Goal: Contribute content: Contribute content

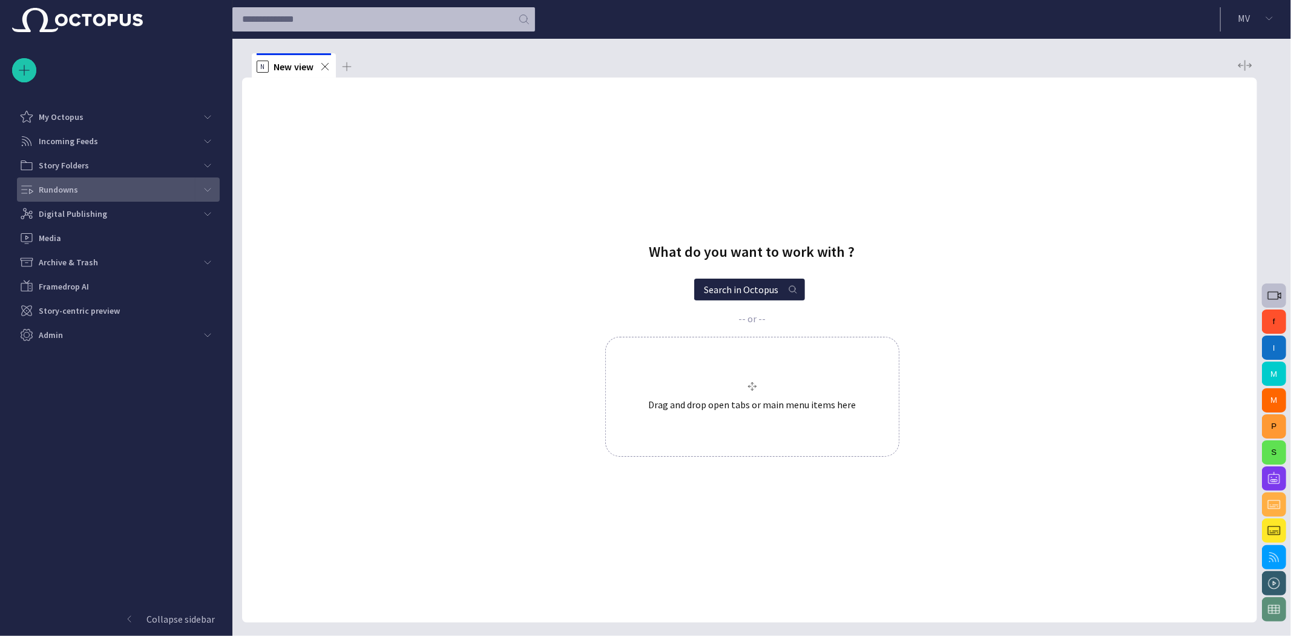
click at [76, 197] on div "Rundowns" at bounding box center [107, 189] width 176 height 19
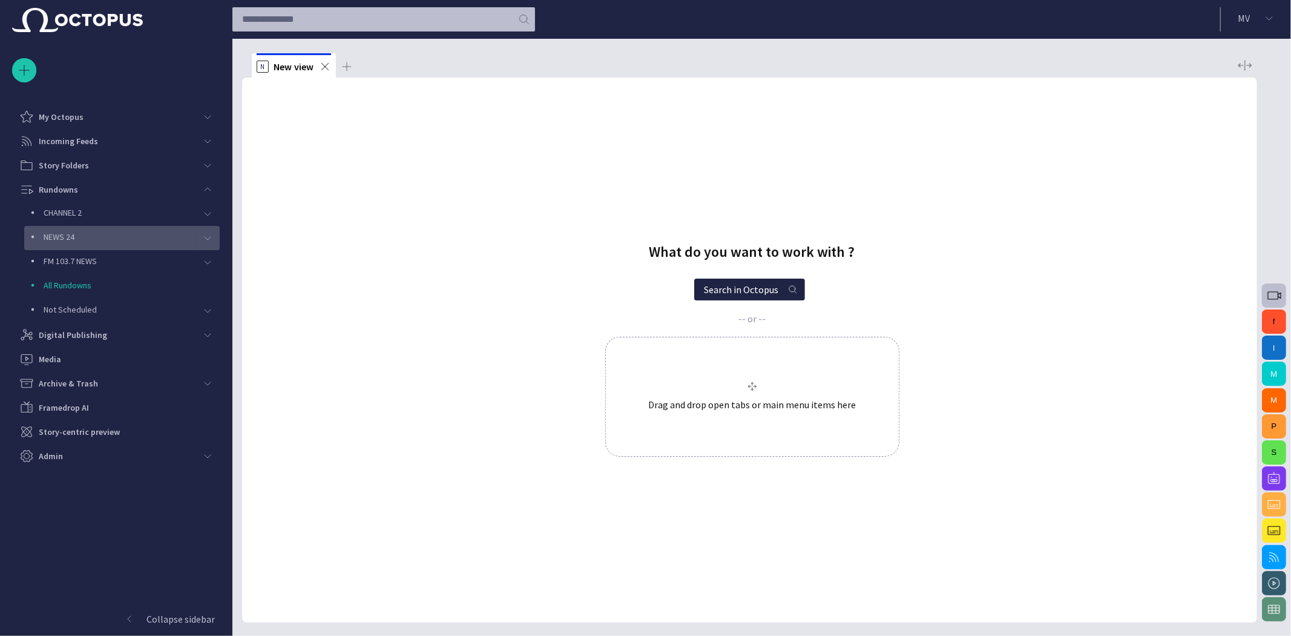
click at [82, 238] on p "NEWS 24" at bounding box center [120, 237] width 152 height 12
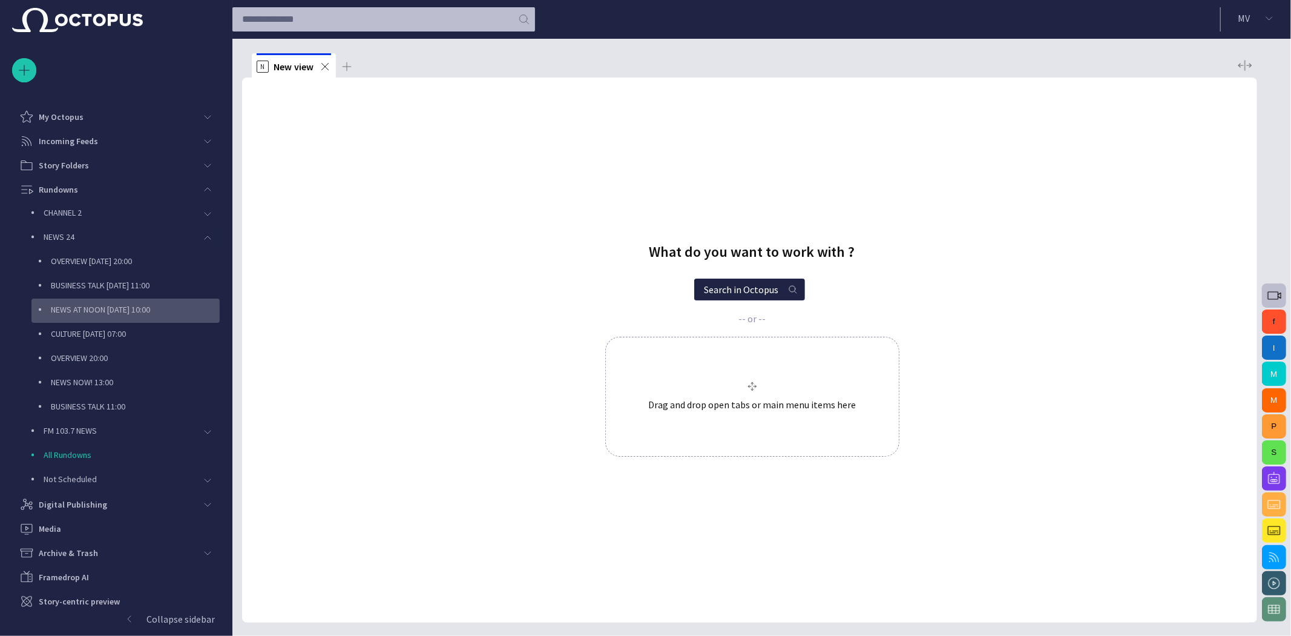
click at [91, 312] on p "NEWS AT NOON [DATE] 10:00" at bounding box center [135, 309] width 169 height 12
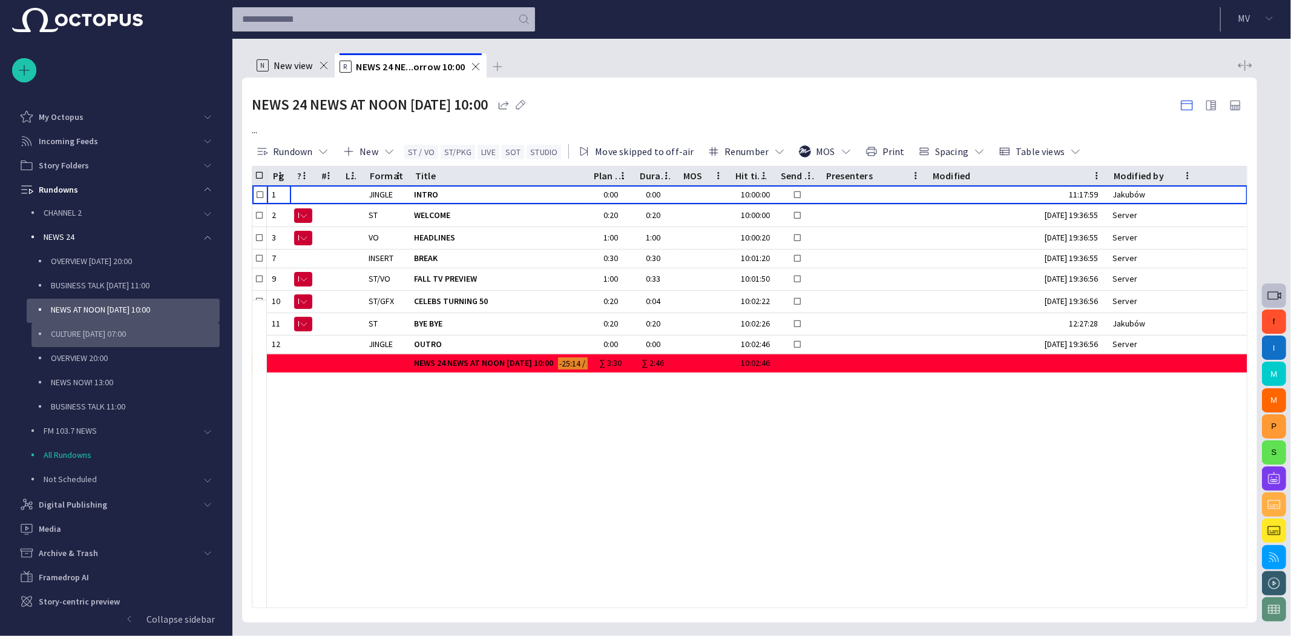
scroll to position [30, 0]
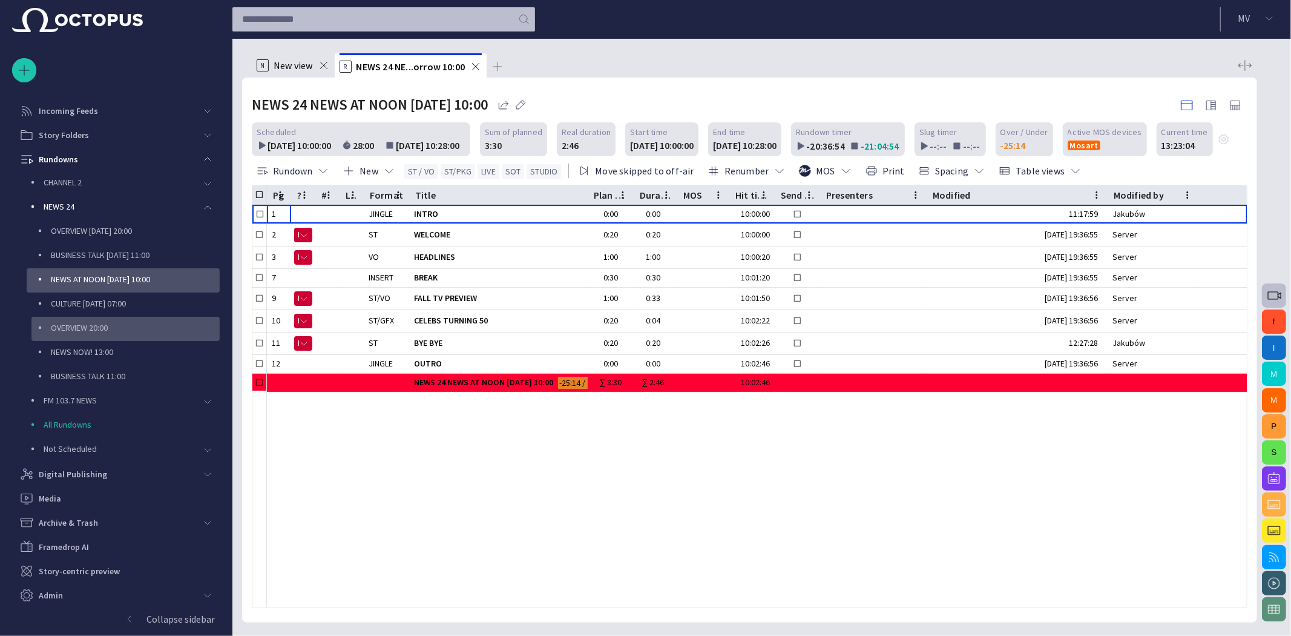
click at [101, 327] on p "OVERVIEW 20:00" at bounding box center [135, 327] width 169 height 12
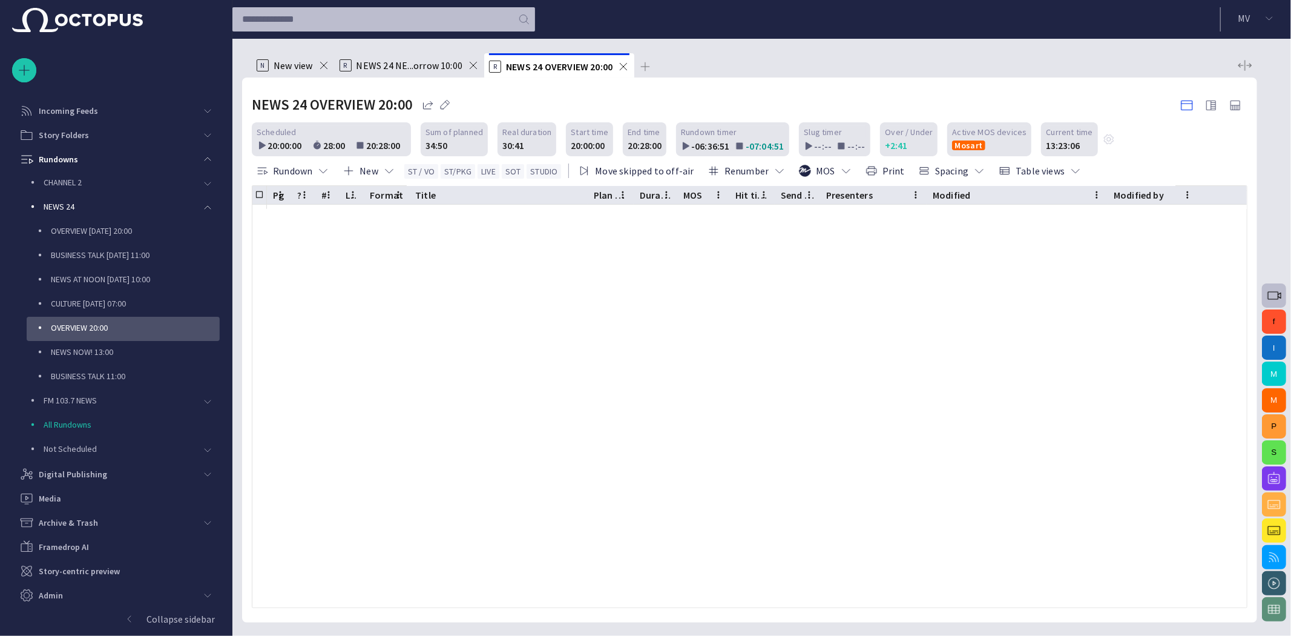
scroll to position [0, 0]
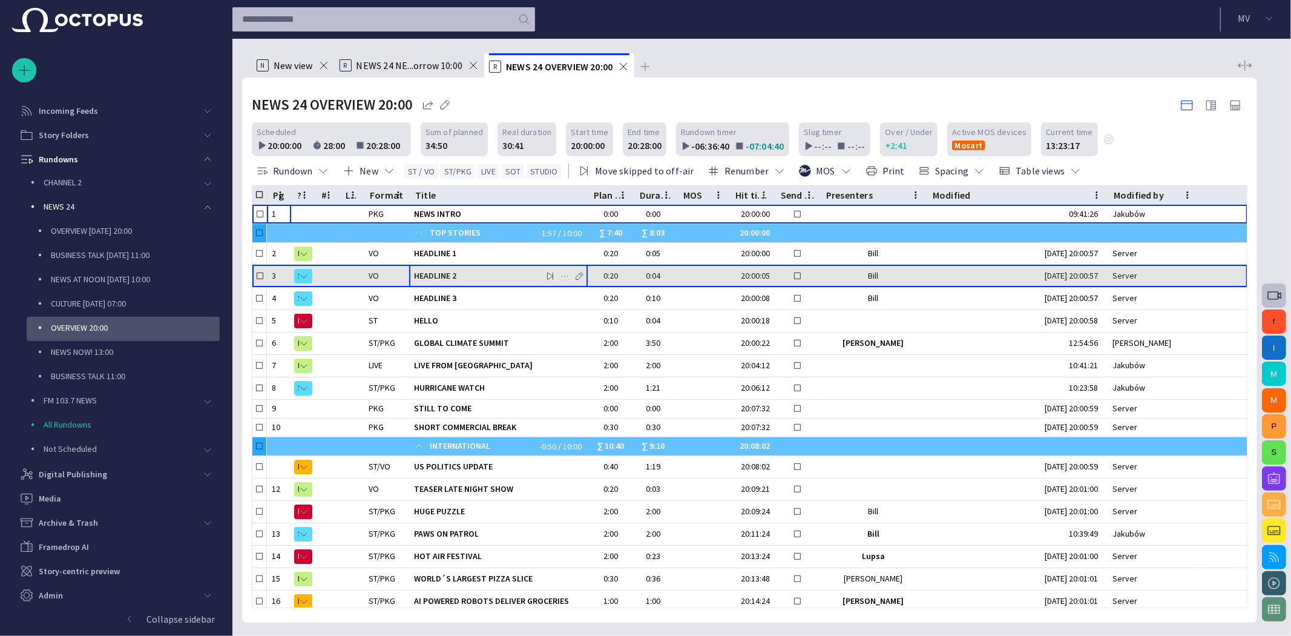
click at [563, 274] on span "button" at bounding box center [565, 276] width 10 height 10
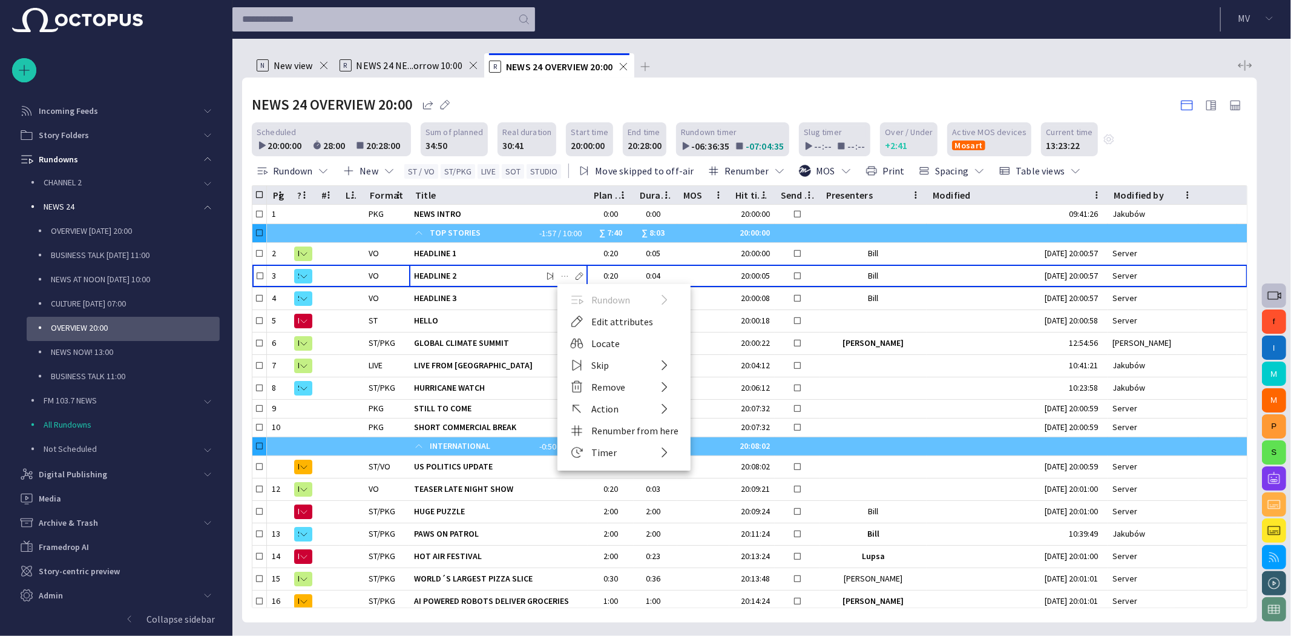
click at [467, 385] on div at bounding box center [645, 318] width 1291 height 636
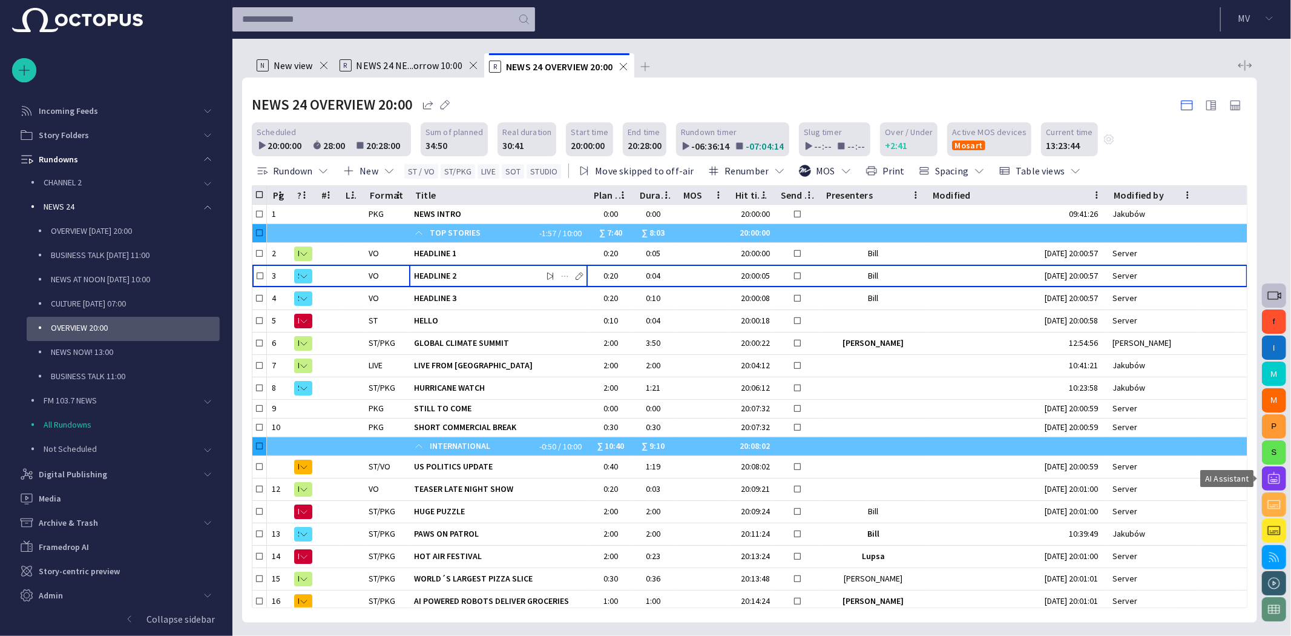
click at [1269, 473] on span "button" at bounding box center [1274, 478] width 15 height 15
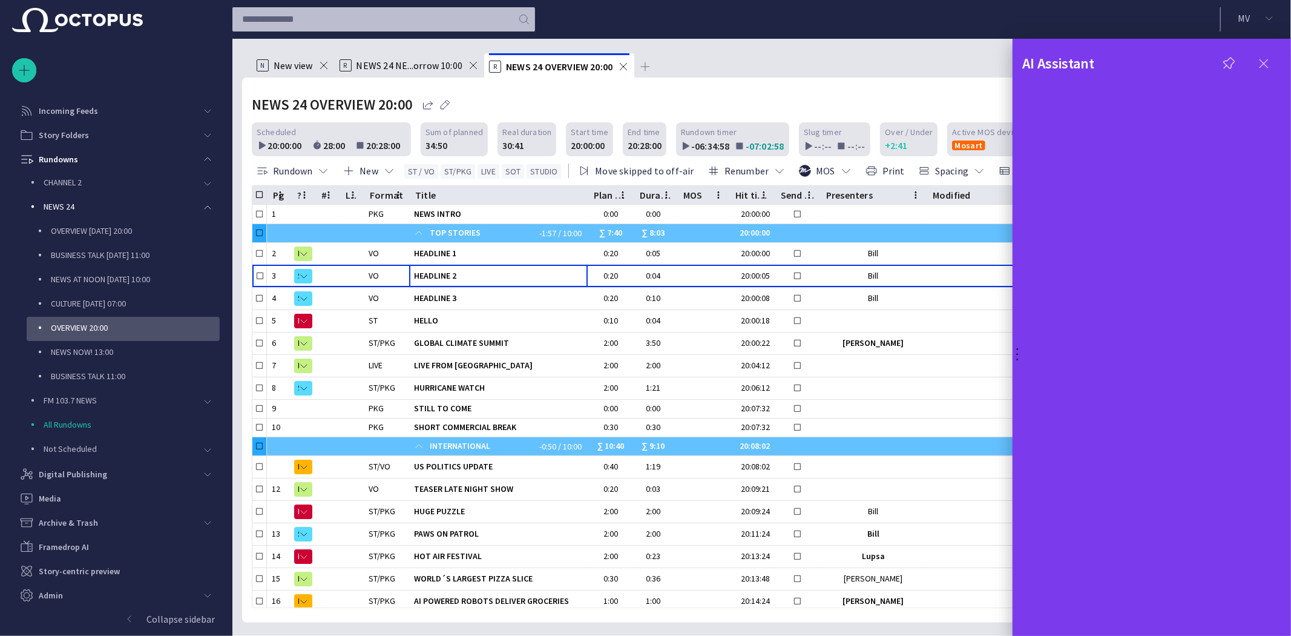
click at [1260, 56] on span "button" at bounding box center [1264, 63] width 15 height 15
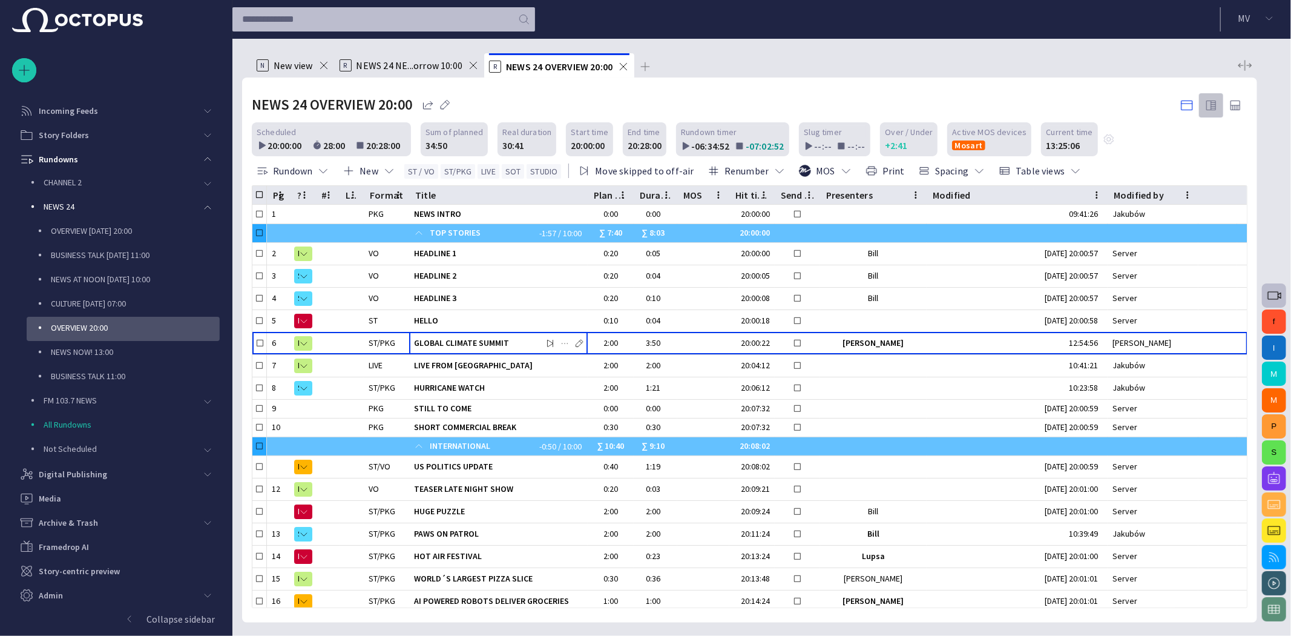
click at [1215, 105] on span "button" at bounding box center [1211, 105] width 15 height 15
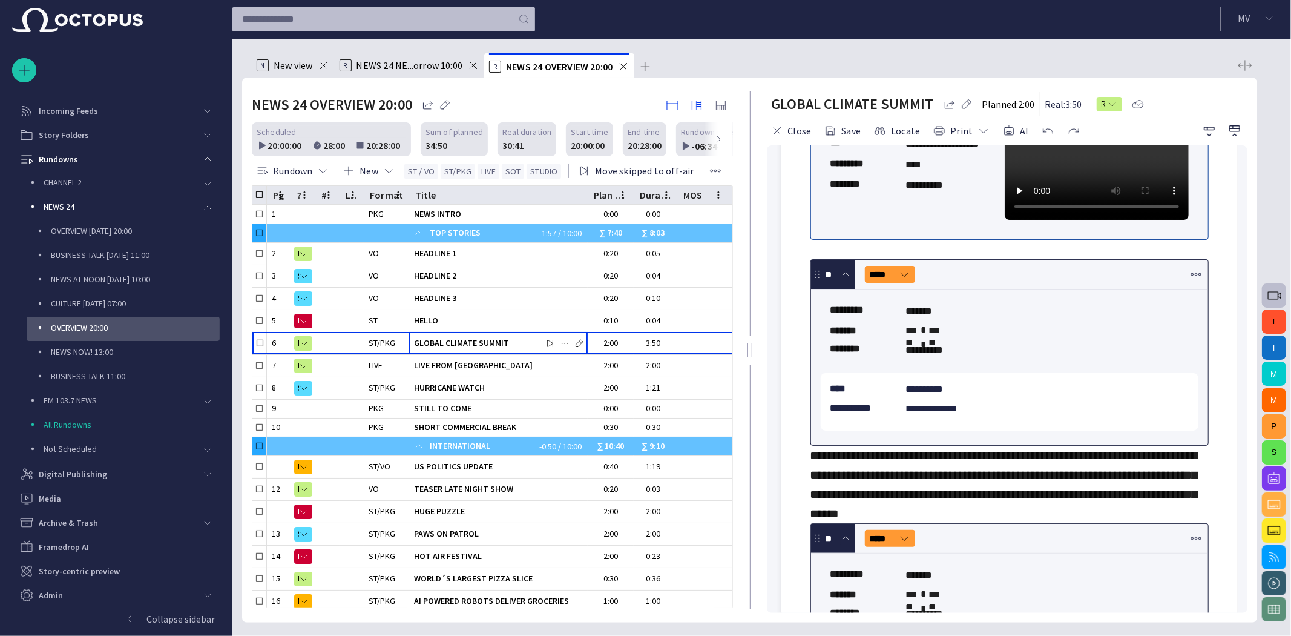
scroll to position [202, 0]
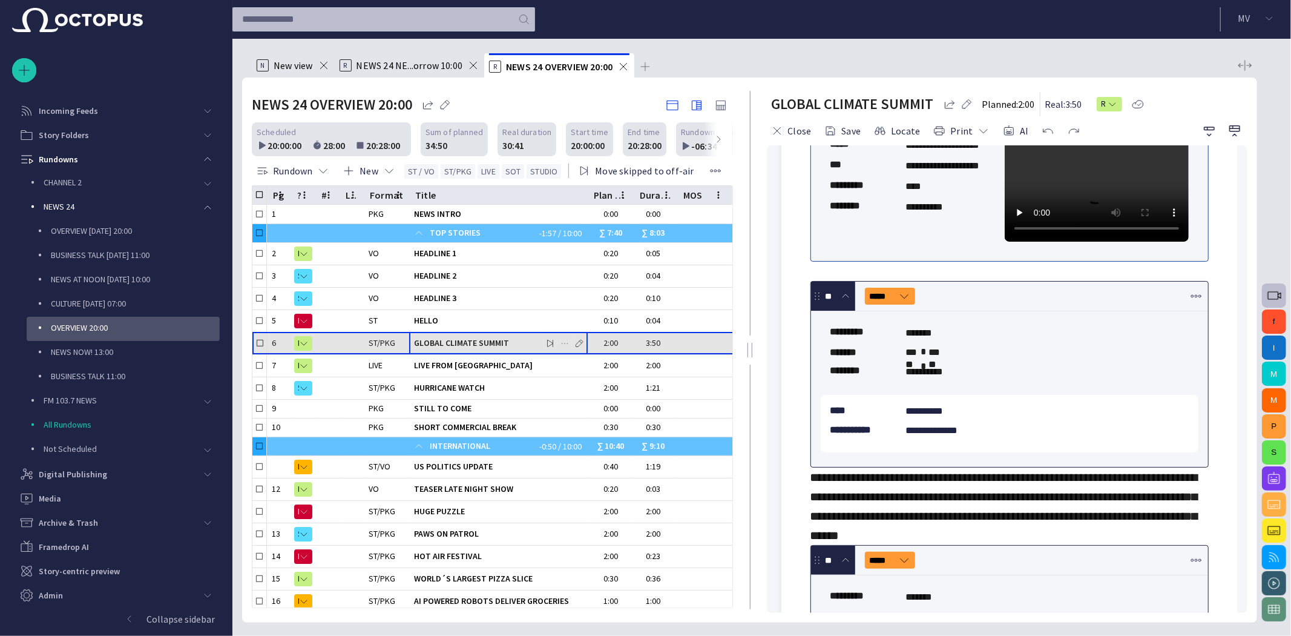
click at [476, 344] on span "GLOBAL CLIMATE SUMMIT" at bounding box center [498, 343] width 169 height 12
click at [478, 345] on span "GLOBAL CLIMATE SUMMIT" at bounding box center [498, 343] width 169 height 12
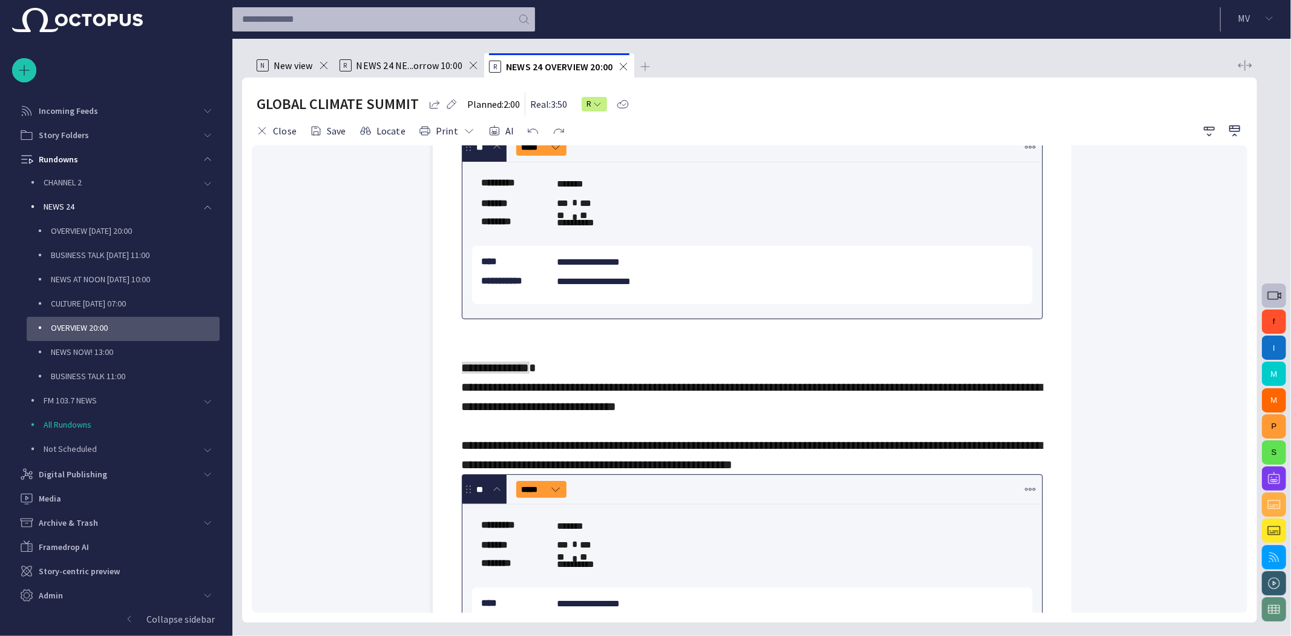
scroll to position [154, 0]
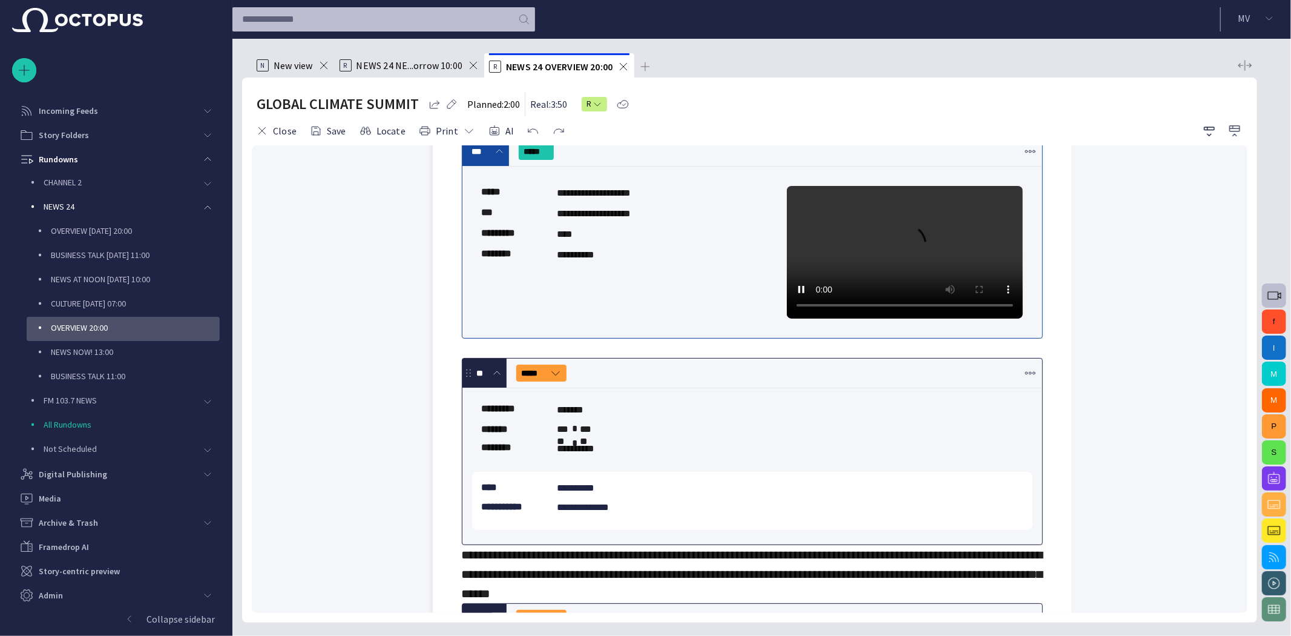
click at [1237, 127] on span "button" at bounding box center [1235, 130] width 15 height 15
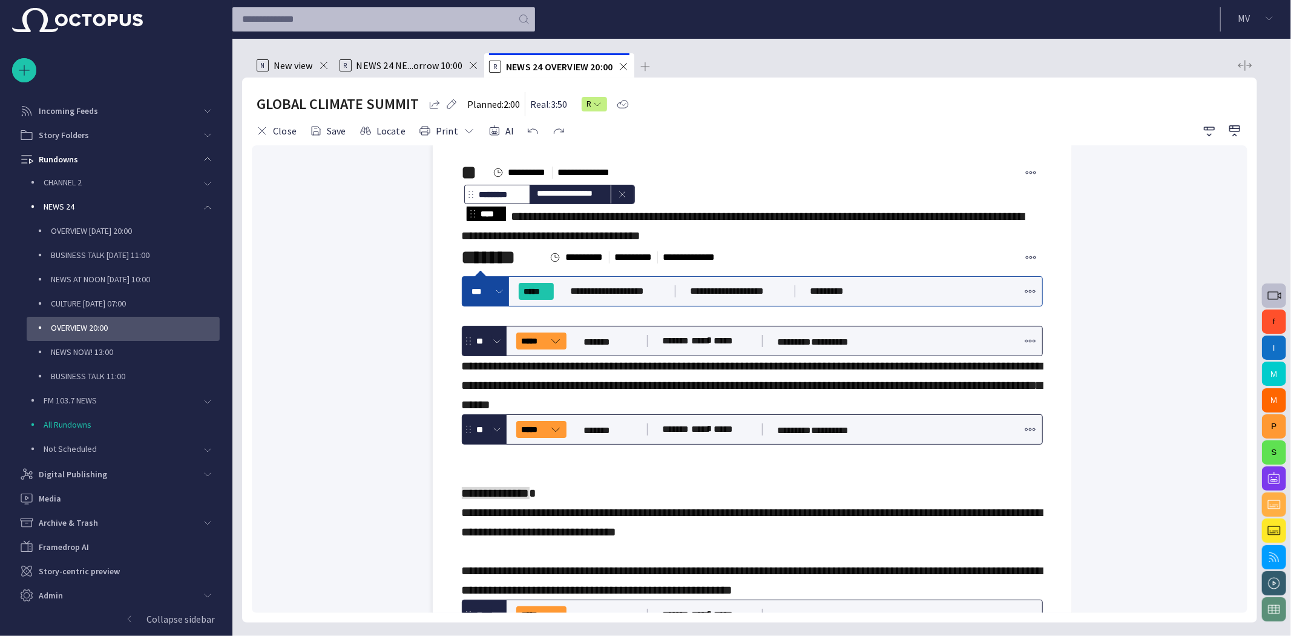
scroll to position [0, 0]
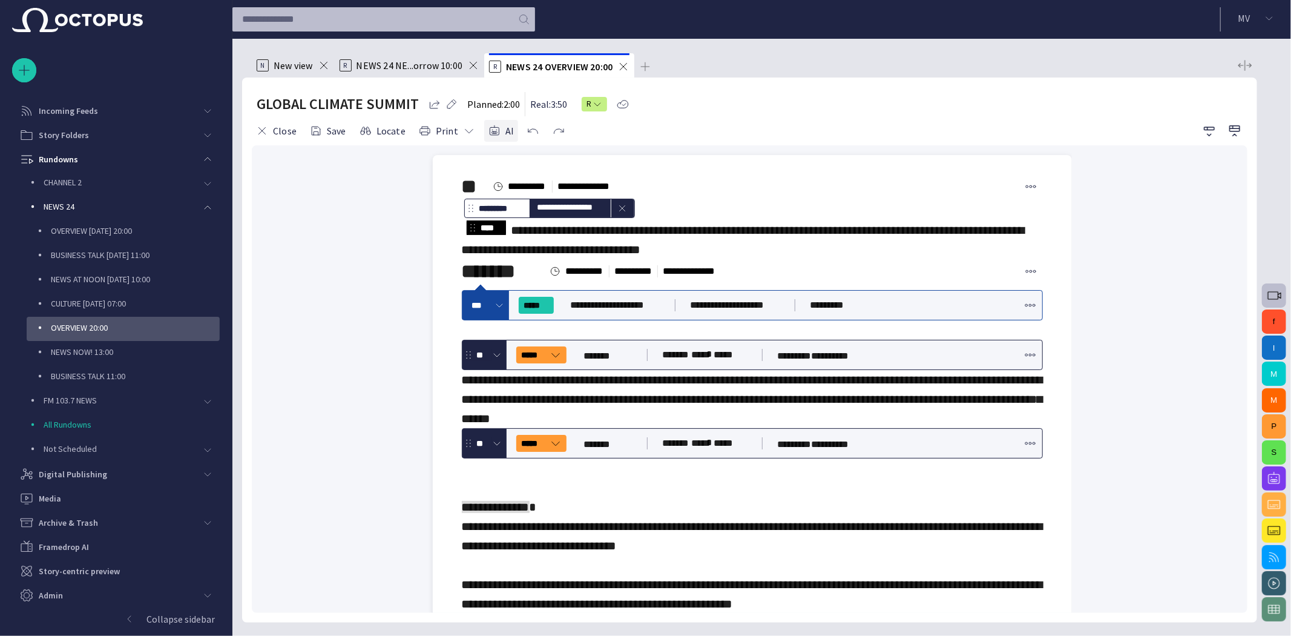
click at [499, 133] on button "AI" at bounding box center [501, 131] width 34 height 22
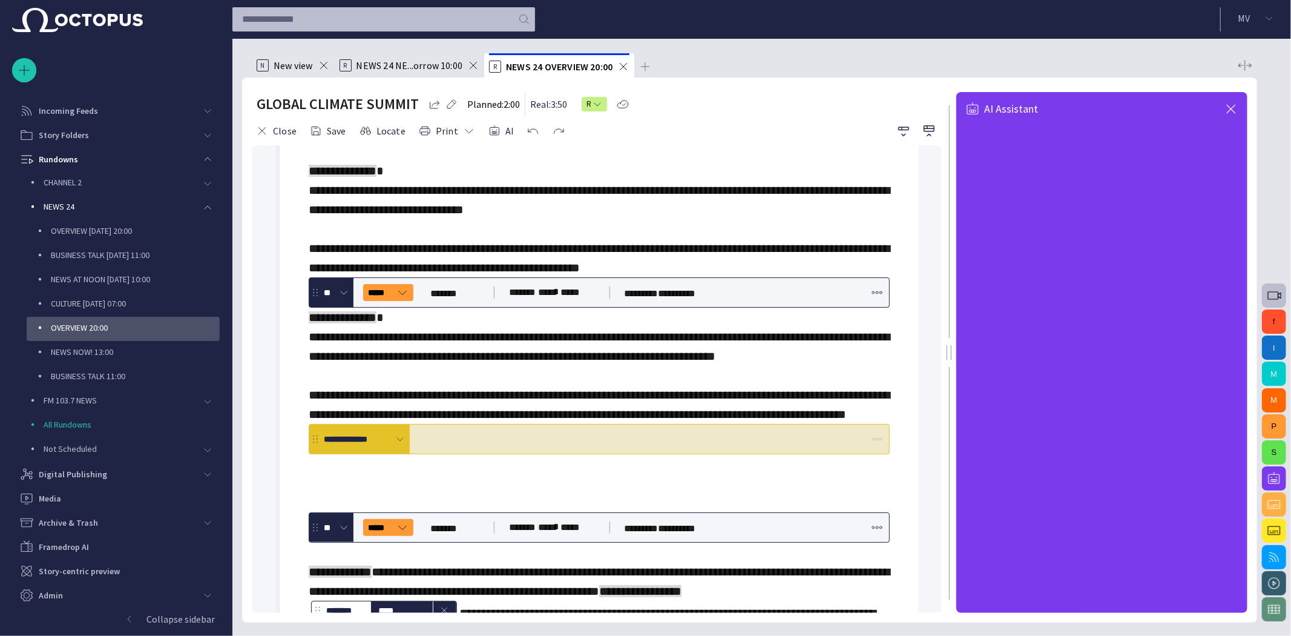
scroll to position [660, 0]
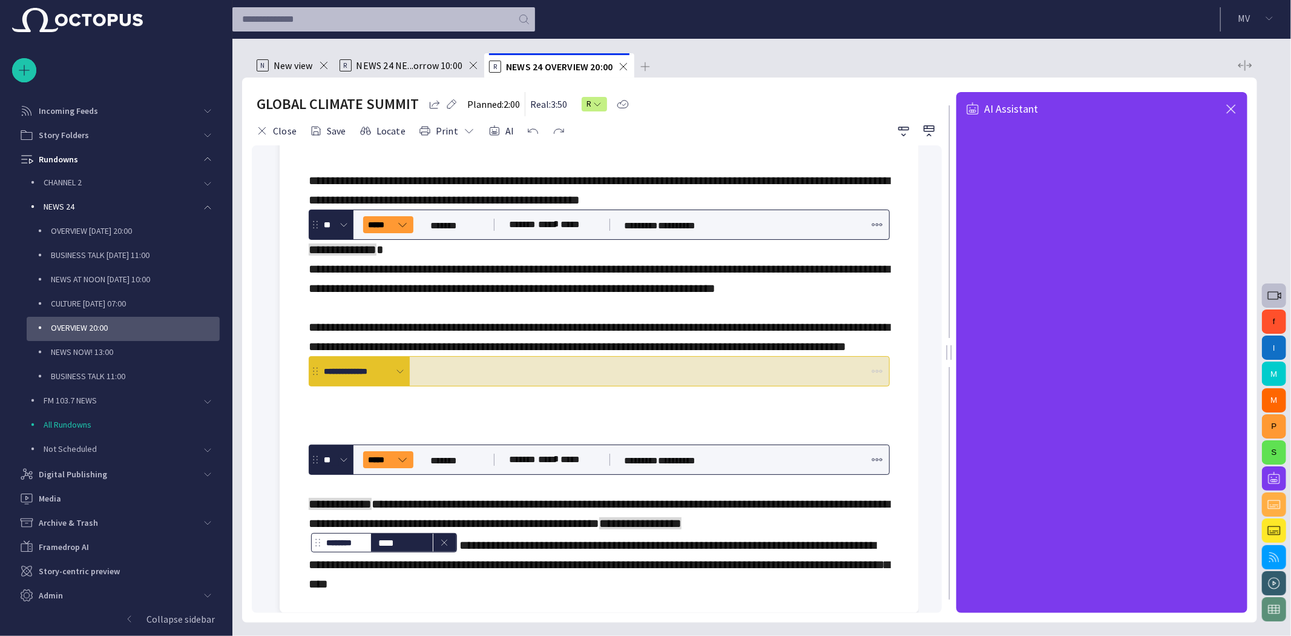
click at [1229, 110] on span "button" at bounding box center [1231, 109] width 15 height 15
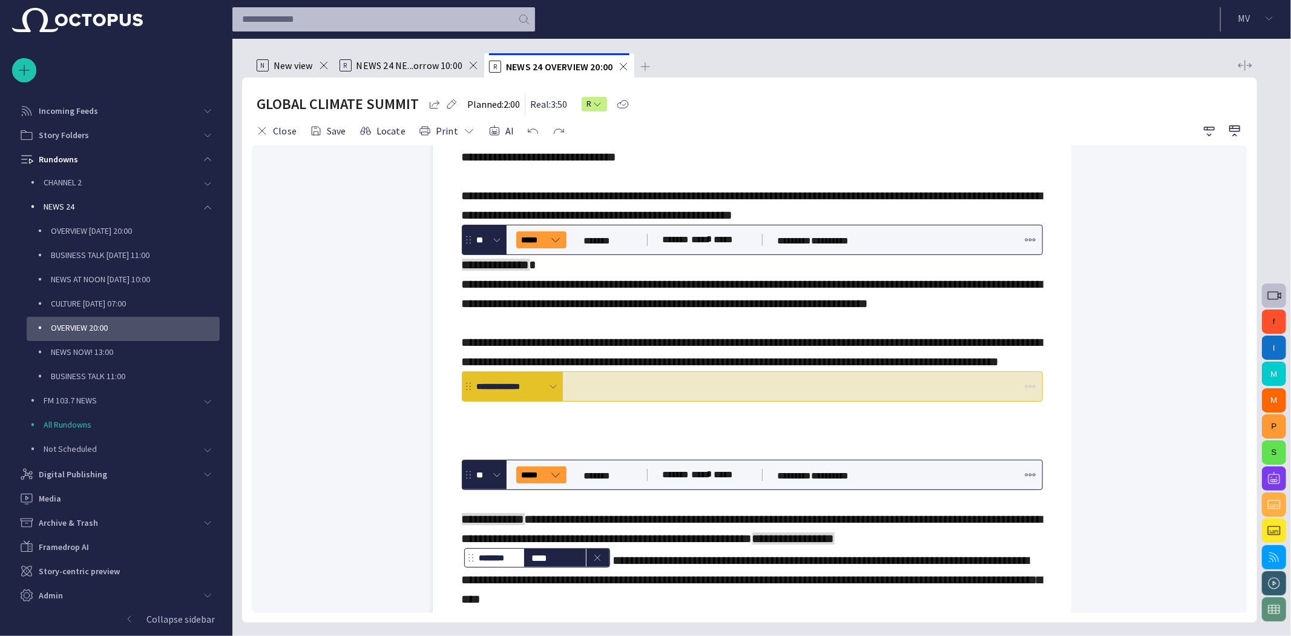
scroll to position [403, 0]
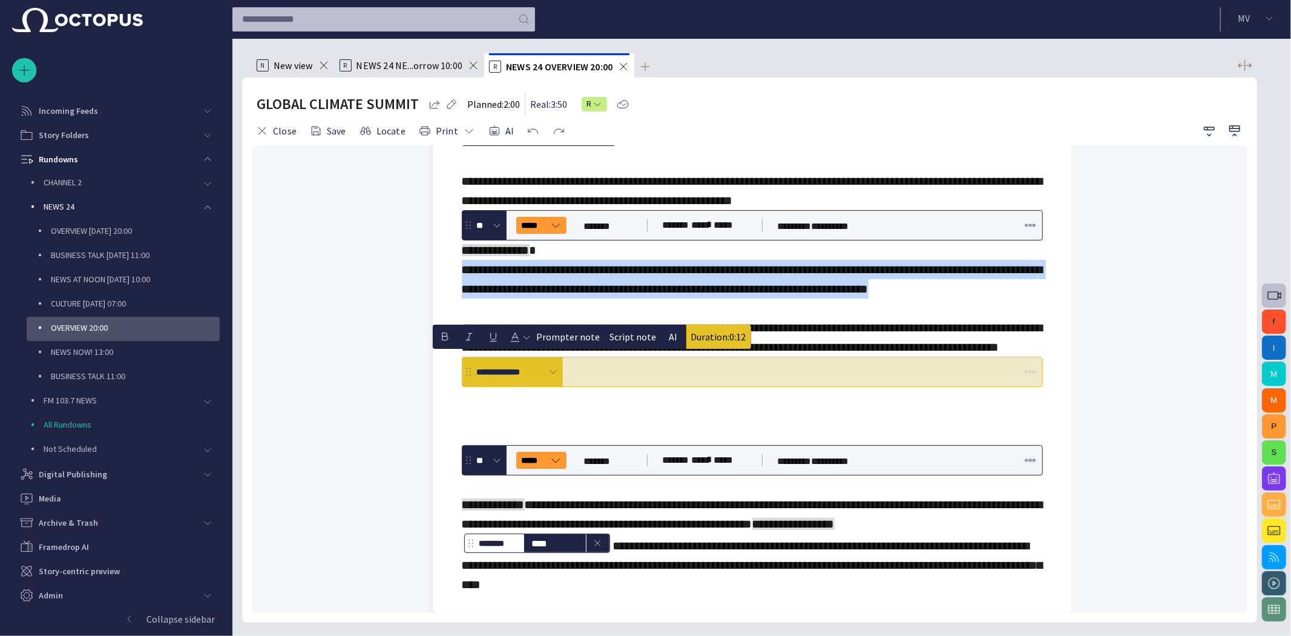
drag, startPoint x: 461, startPoint y: 353, endPoint x: 1028, endPoint y: 374, distance: 567.5
click at [1028, 374] on div "**********" at bounding box center [752, 182] width 620 height 861
click at [663, 342] on button "AI" at bounding box center [674, 336] width 24 height 24
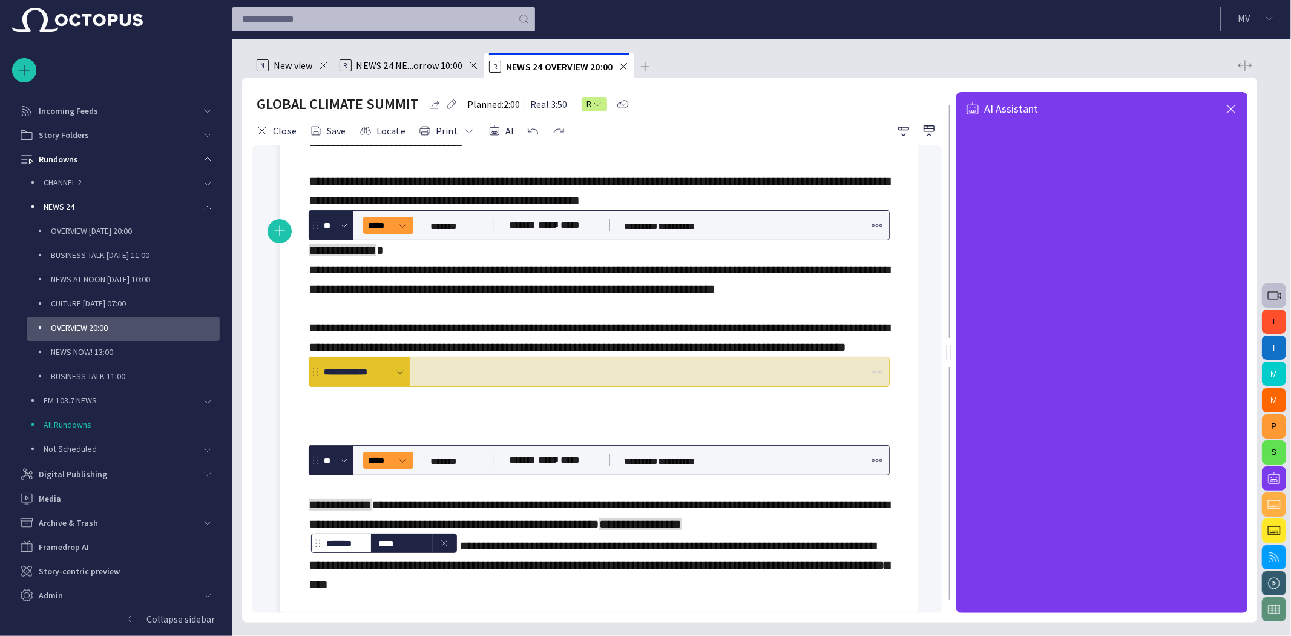
click at [528, 206] on span "**********" at bounding box center [599, 151] width 581 height 109
click at [1232, 108] on span "button" at bounding box center [1231, 109] width 15 height 15
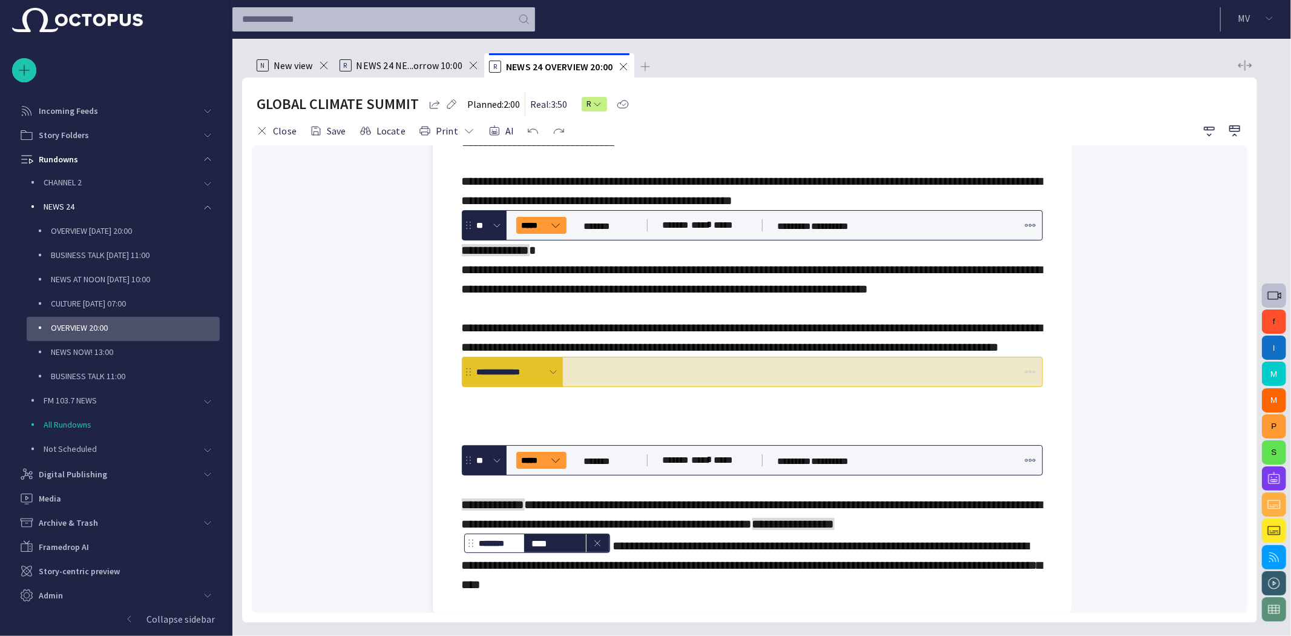
click at [1278, 473] on span "button" at bounding box center [1274, 478] width 15 height 15
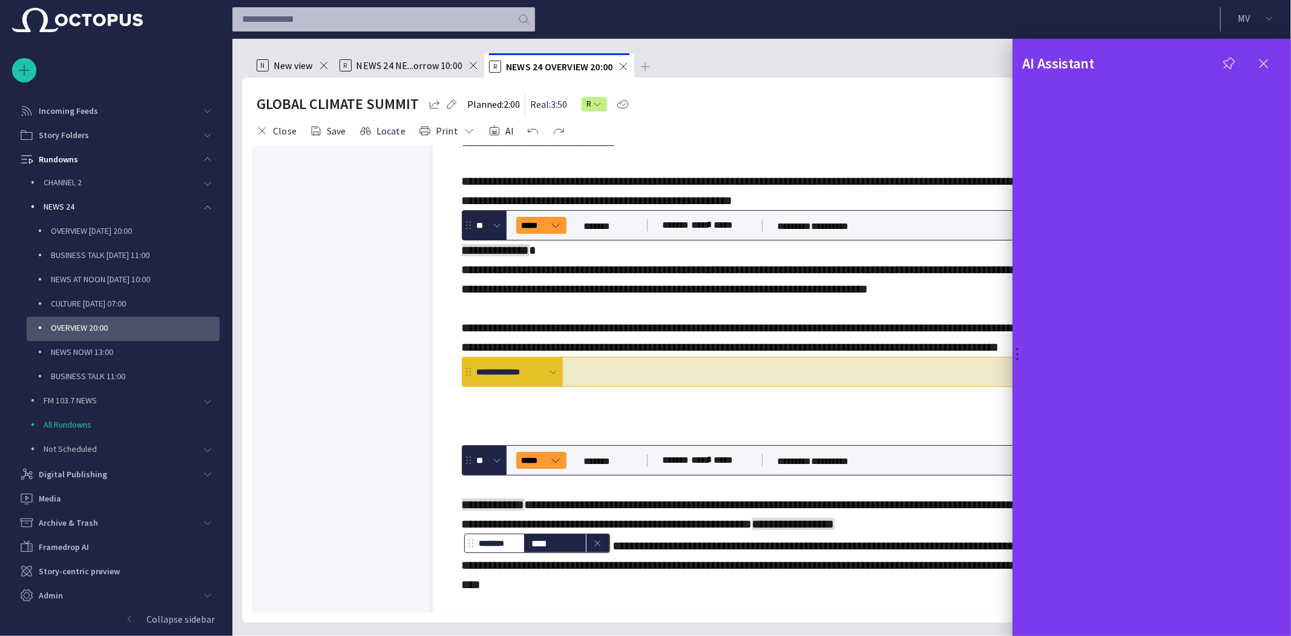
click at [1258, 47] on div "AI Assistant" at bounding box center [1151, 56] width 259 height 35
click at [79, 564] on div at bounding box center [645, 318] width 1291 height 636
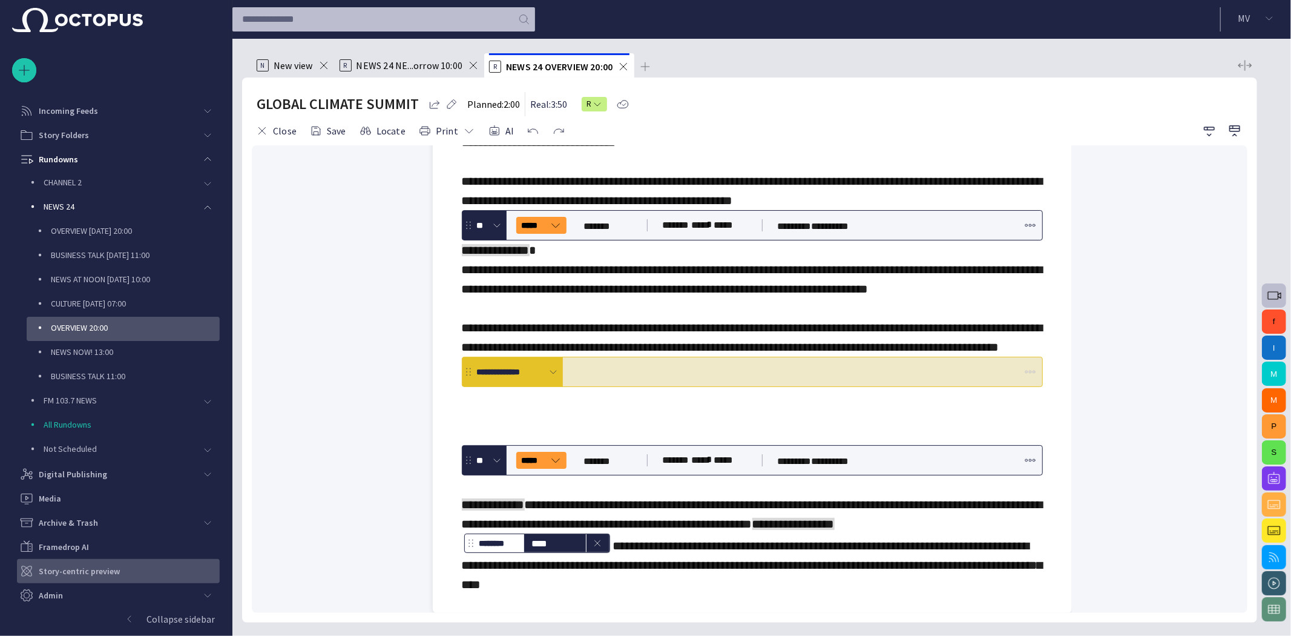
click at [89, 567] on p "Story-centric preview" at bounding box center [79, 571] width 81 height 12
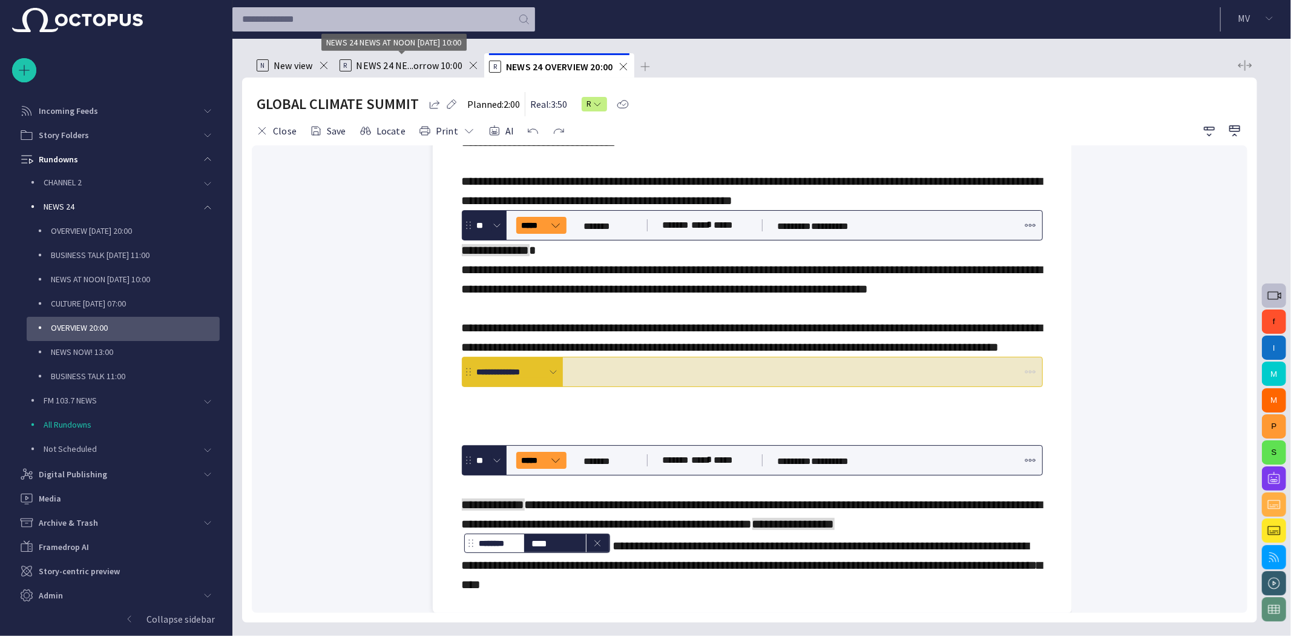
click at [395, 61] on span "NEWS 24 NE...orrow 10:00" at bounding box center [410, 65] width 107 height 12
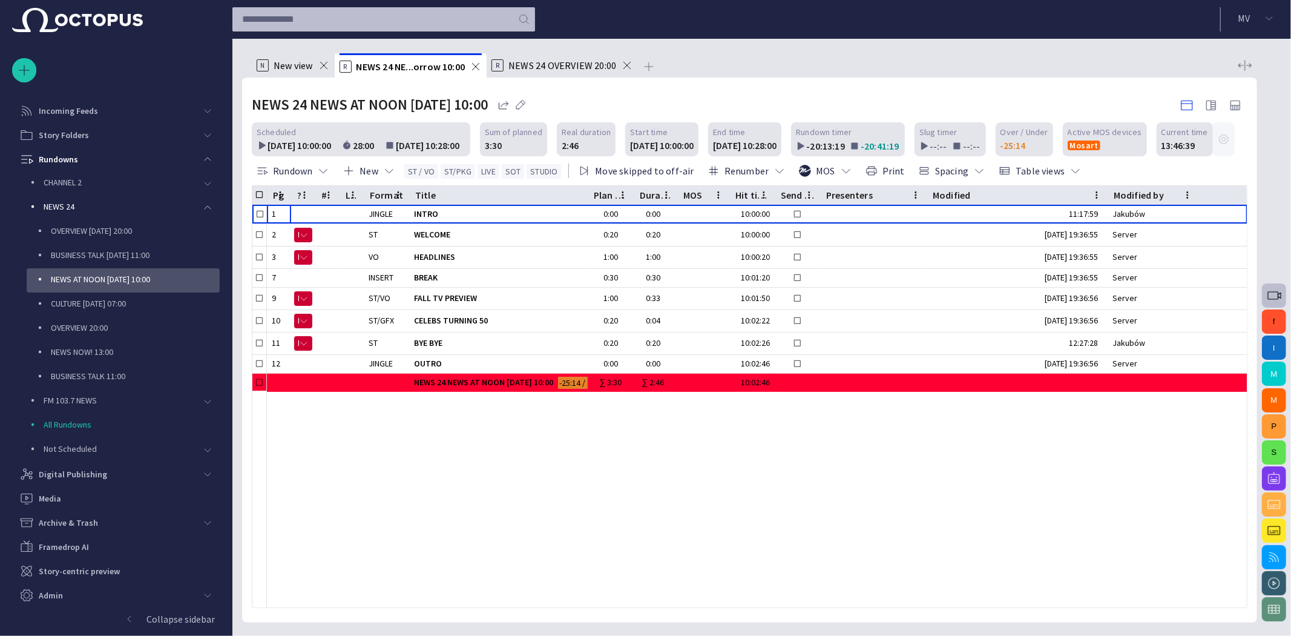
click at [1218, 137] on span "button" at bounding box center [1224, 139] width 12 height 12
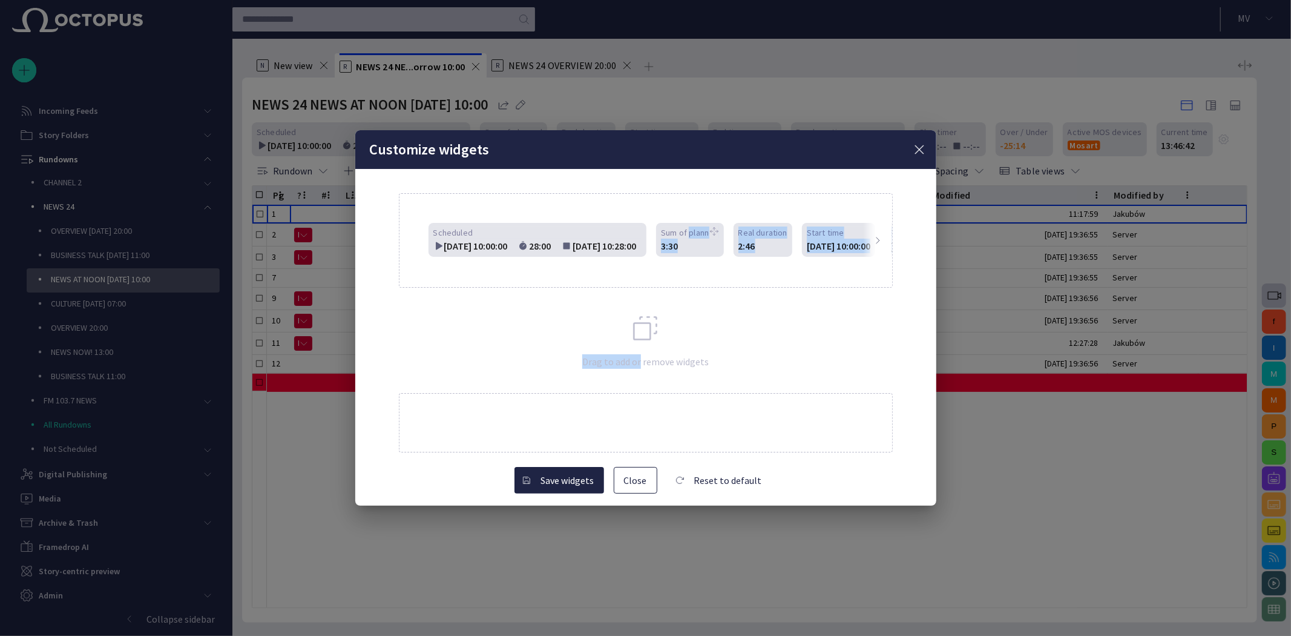
drag, startPoint x: 674, startPoint y: 230, endPoint x: 640, endPoint y: 375, distance: 149.2
click at [640, 381] on div "Scheduled [DATE] 10:00:00 28:00 [DATE] 10:28:00 Sum of planned 3:30 Real durati…" at bounding box center [646, 343] width 494 height 300
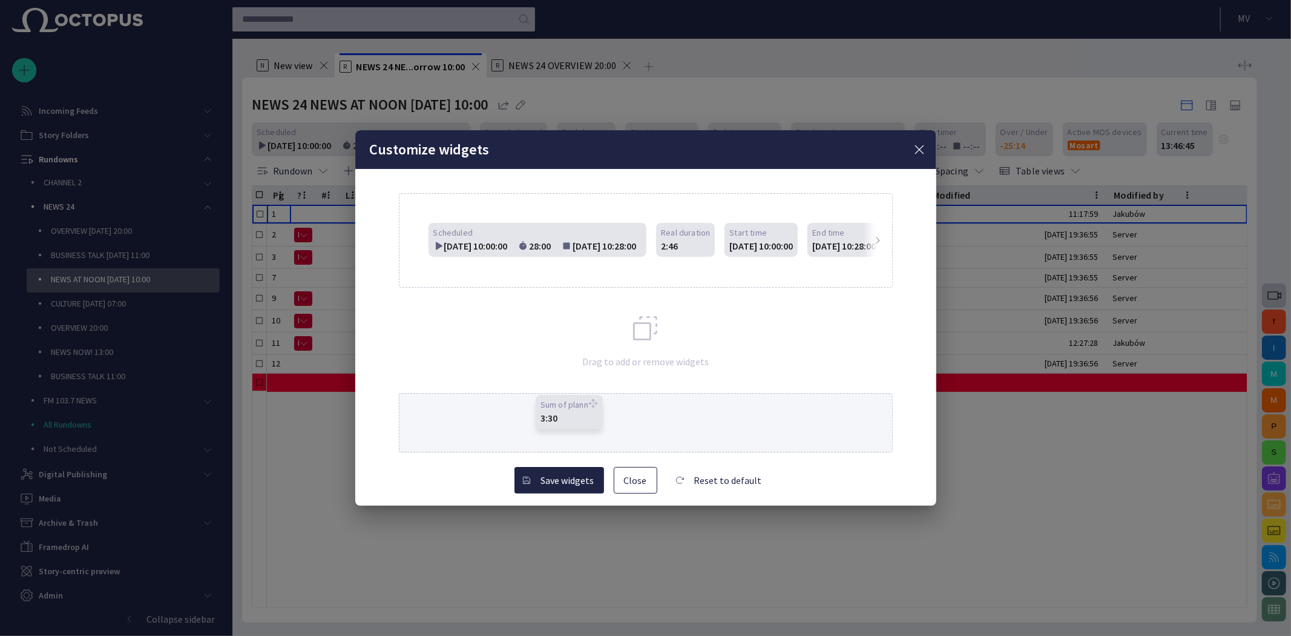
drag, startPoint x: 698, startPoint y: 232, endPoint x: 590, endPoint y: 412, distance: 210.1
click at [590, 412] on div at bounding box center [593, 404] width 10 height 15
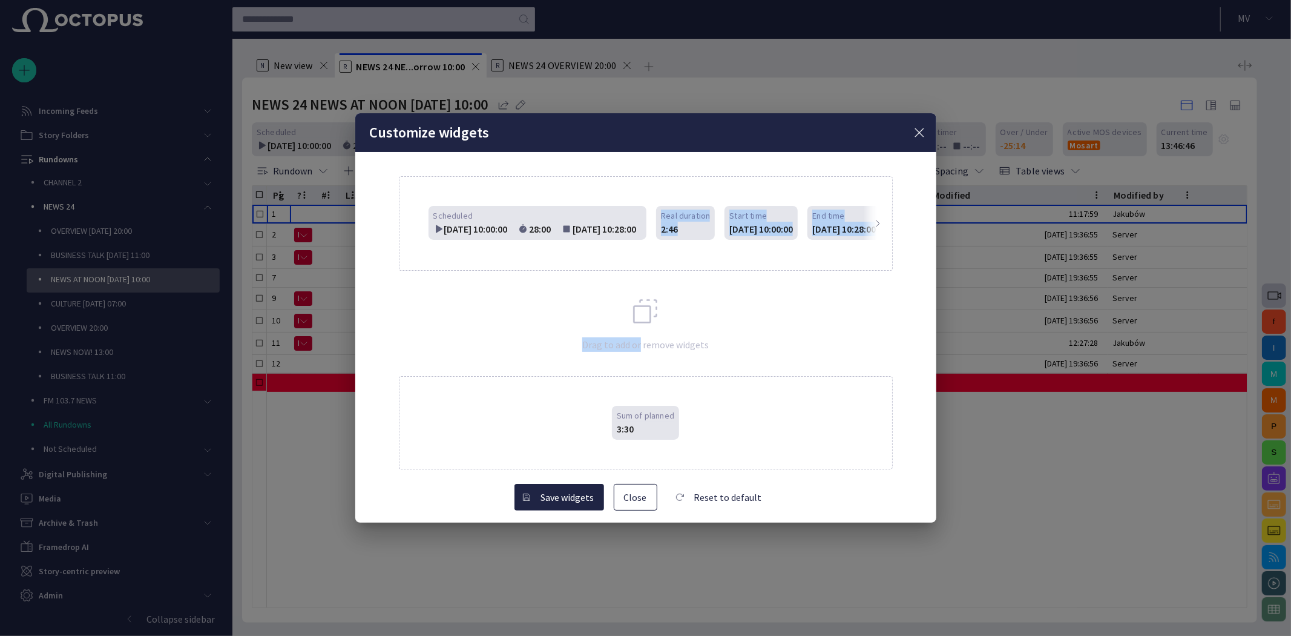
click at [761, 257] on div "Scheduled [DATE] 10:00:00 28:00 [DATE] 10:28:00 Real duration 2:46 Start time […" at bounding box center [645, 223] width 493 height 93
click at [646, 495] on button "Close" at bounding box center [636, 497] width 44 height 27
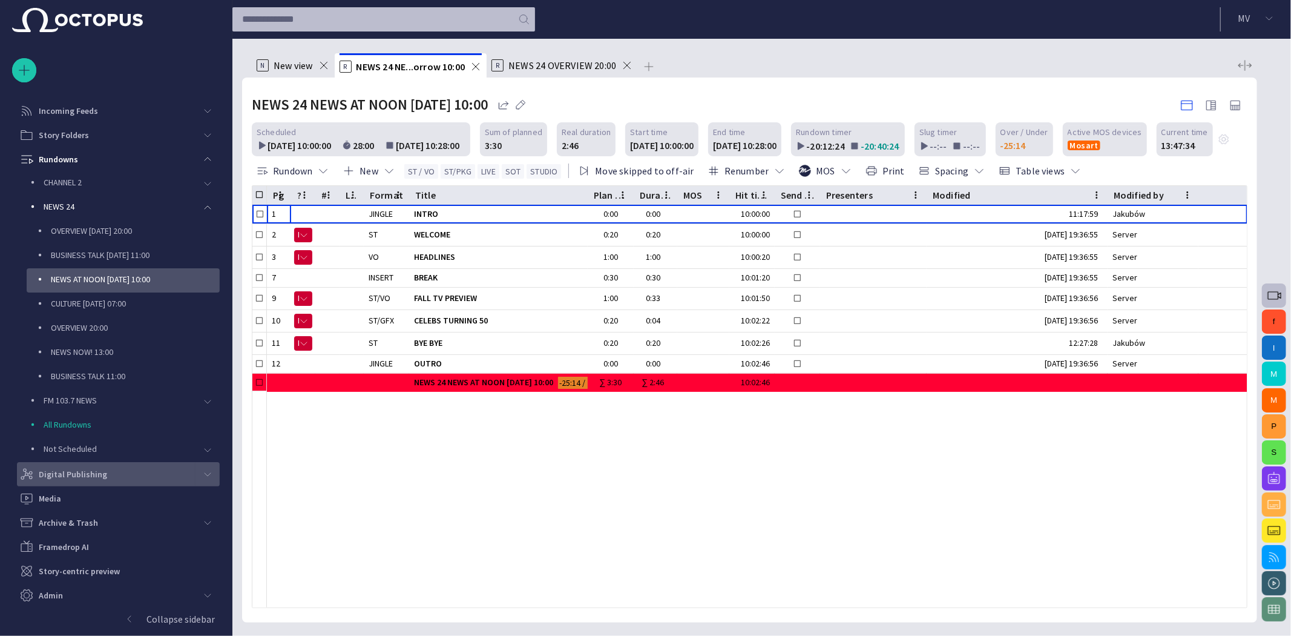
click at [91, 478] on p "Digital Publishing" at bounding box center [73, 474] width 68 height 12
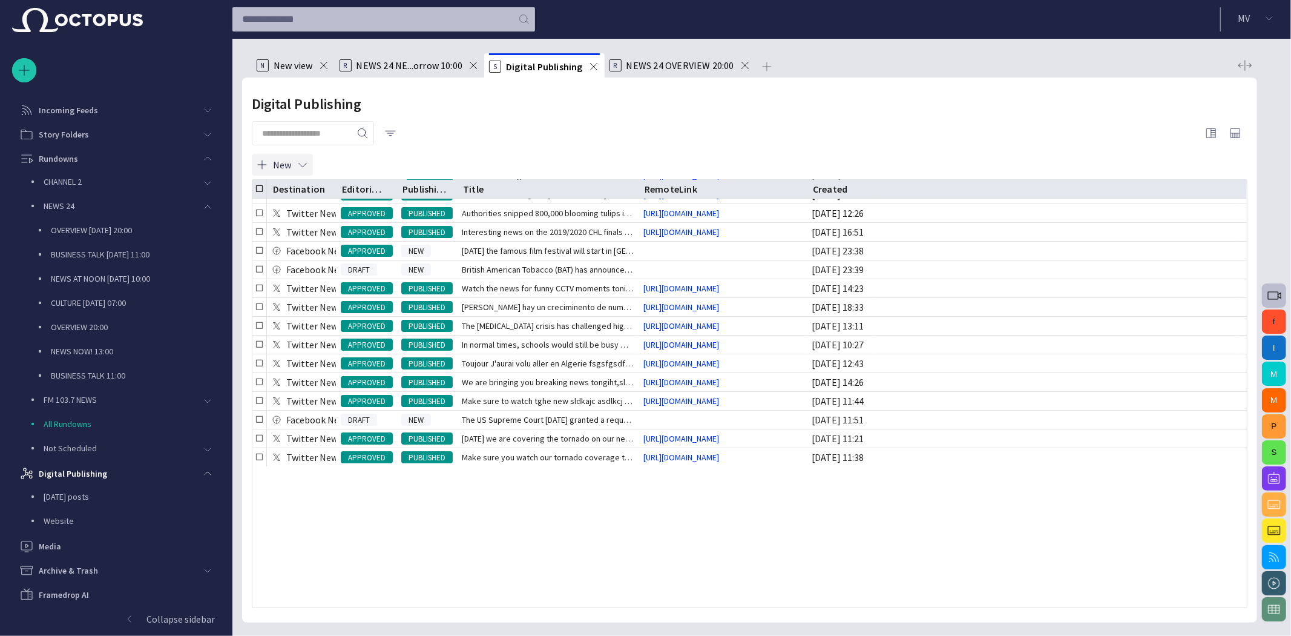
scroll to position [0, 0]
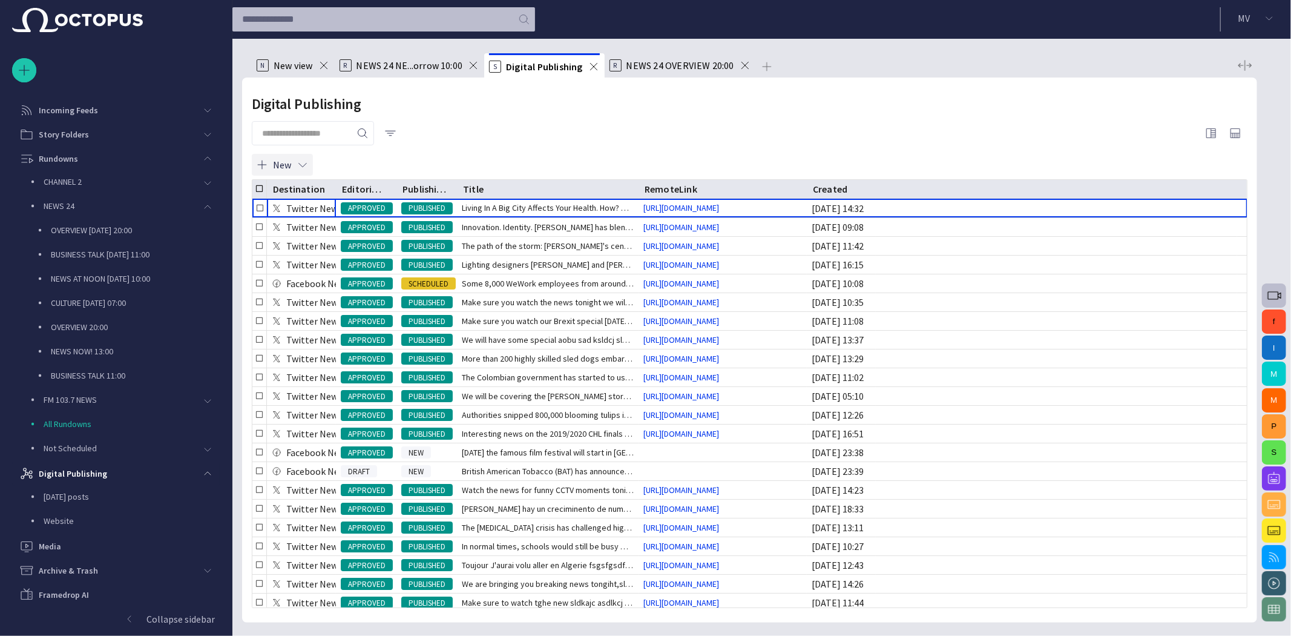
click at [284, 163] on button "New" at bounding box center [282, 165] width 61 height 22
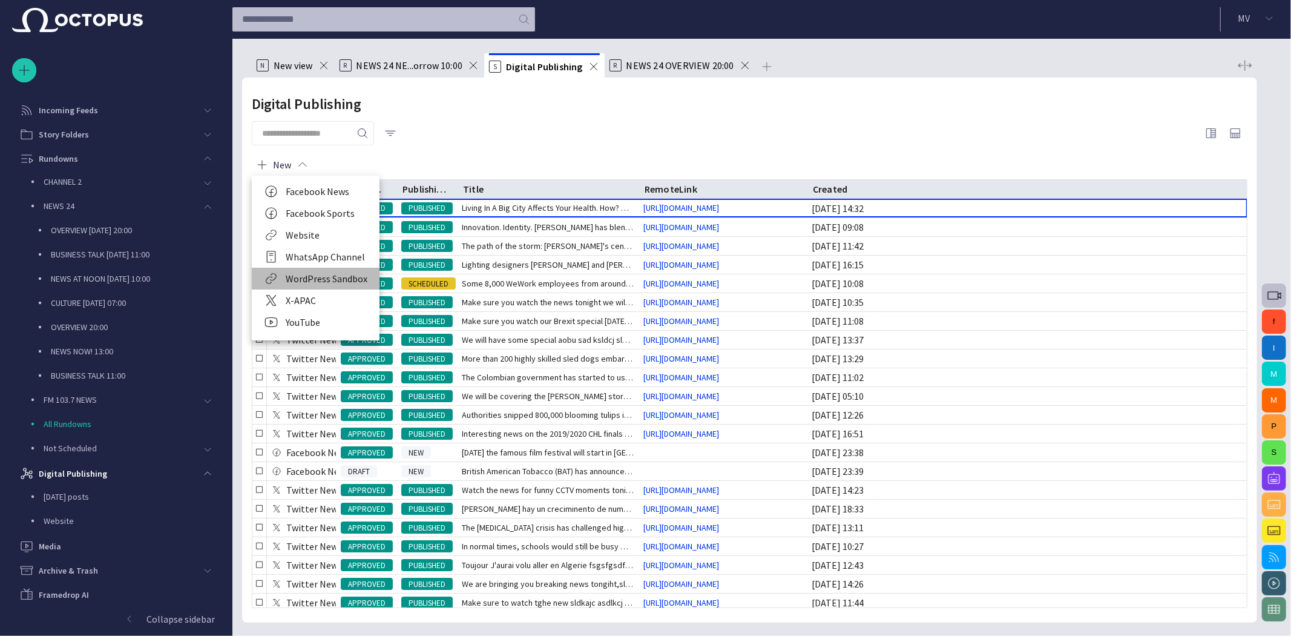
click at [347, 274] on li "WordPress Sandbox" at bounding box center [316, 279] width 128 height 22
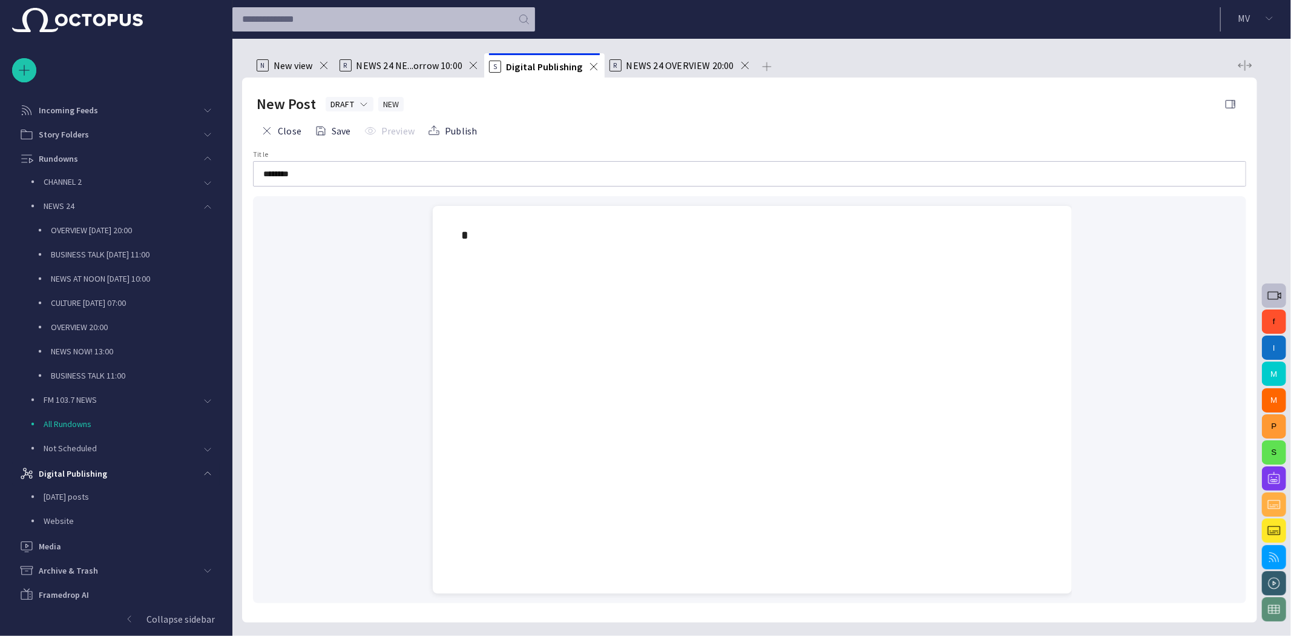
click at [534, 269] on div at bounding box center [752, 428] width 620 height 329
click at [1278, 298] on span "button" at bounding box center [1274, 295] width 15 height 15
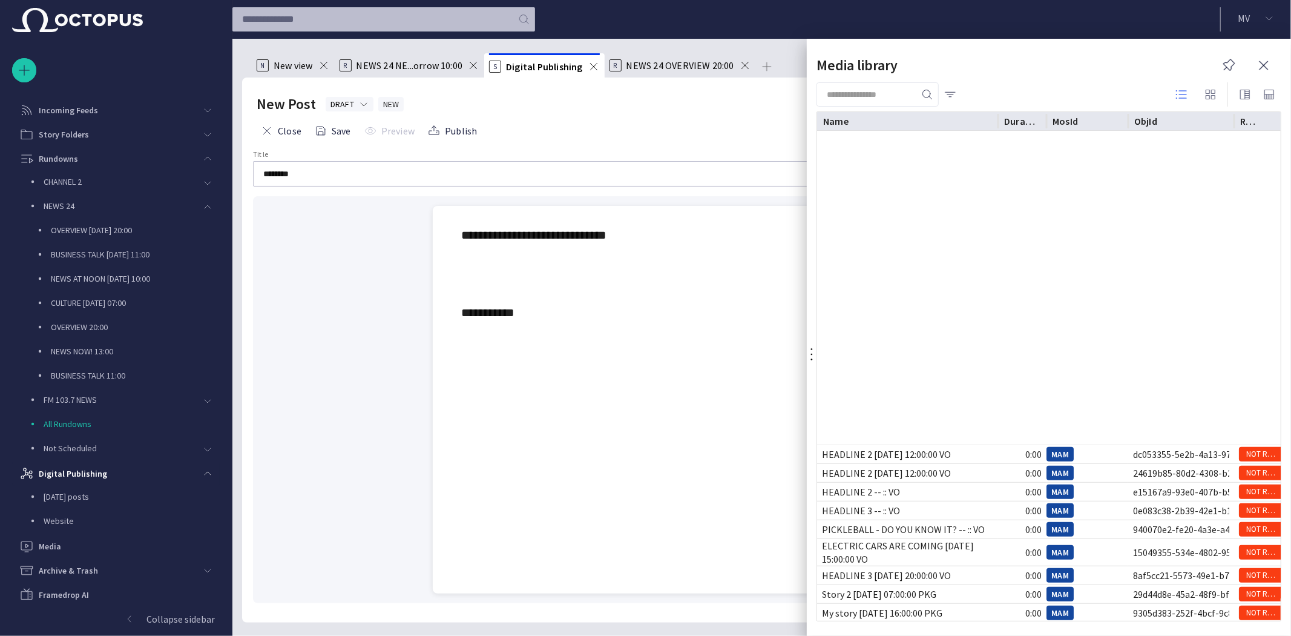
scroll to position [761, 0]
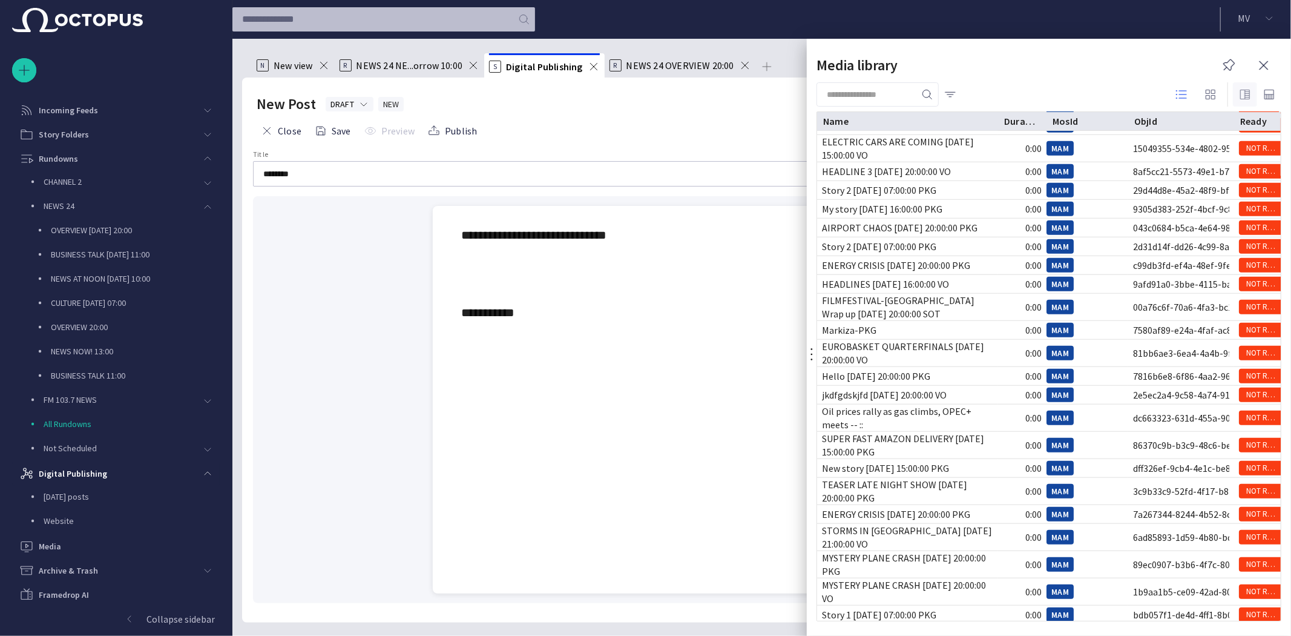
click at [1244, 91] on span "button" at bounding box center [1245, 94] width 15 height 15
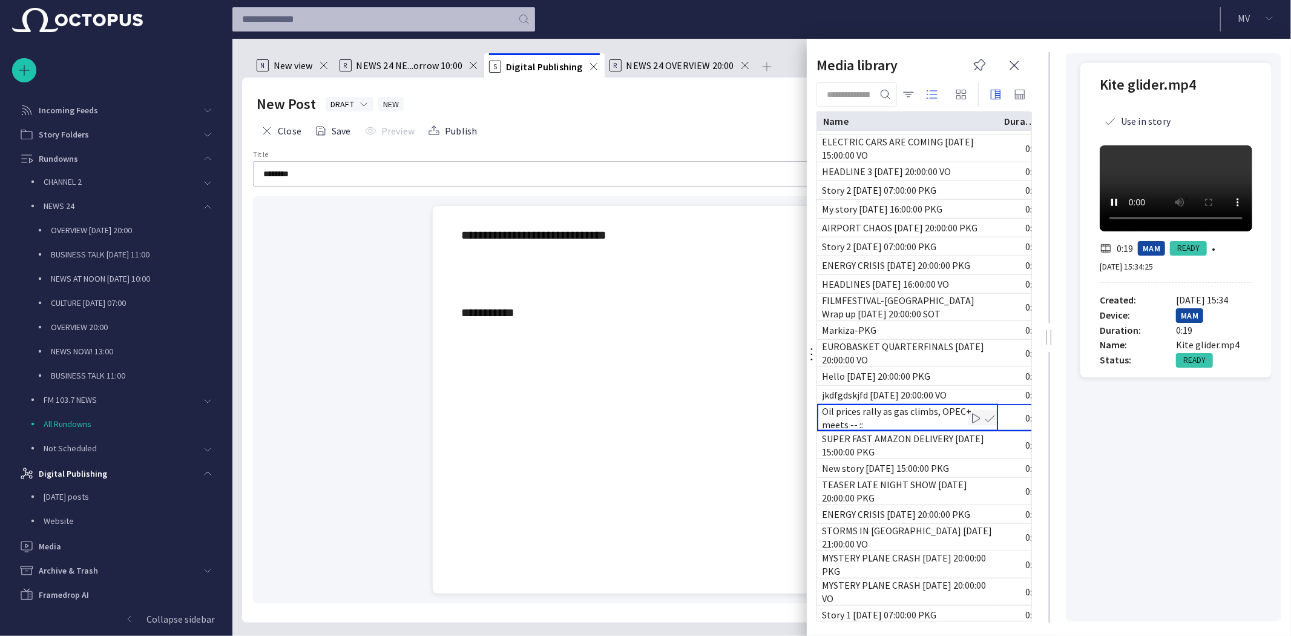
click at [925, 426] on div "Oil prices rally as gas climbs, OPEC+ meets -- ::" at bounding box center [907, 417] width 171 height 27
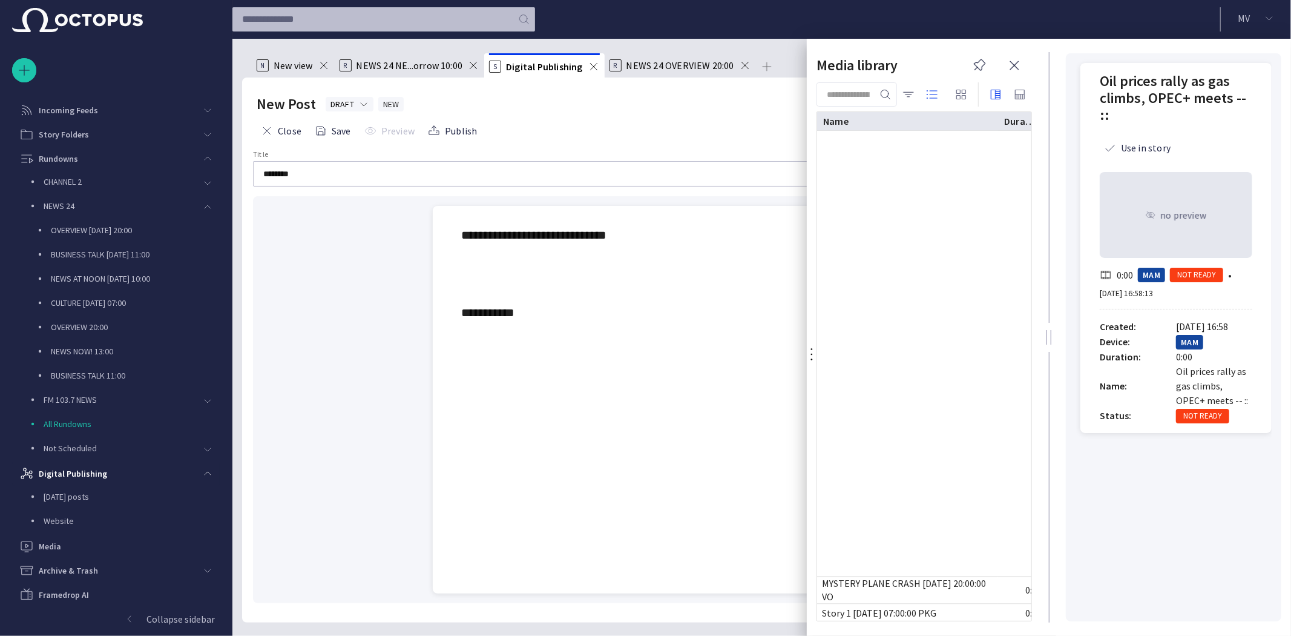
scroll to position [1205, 0]
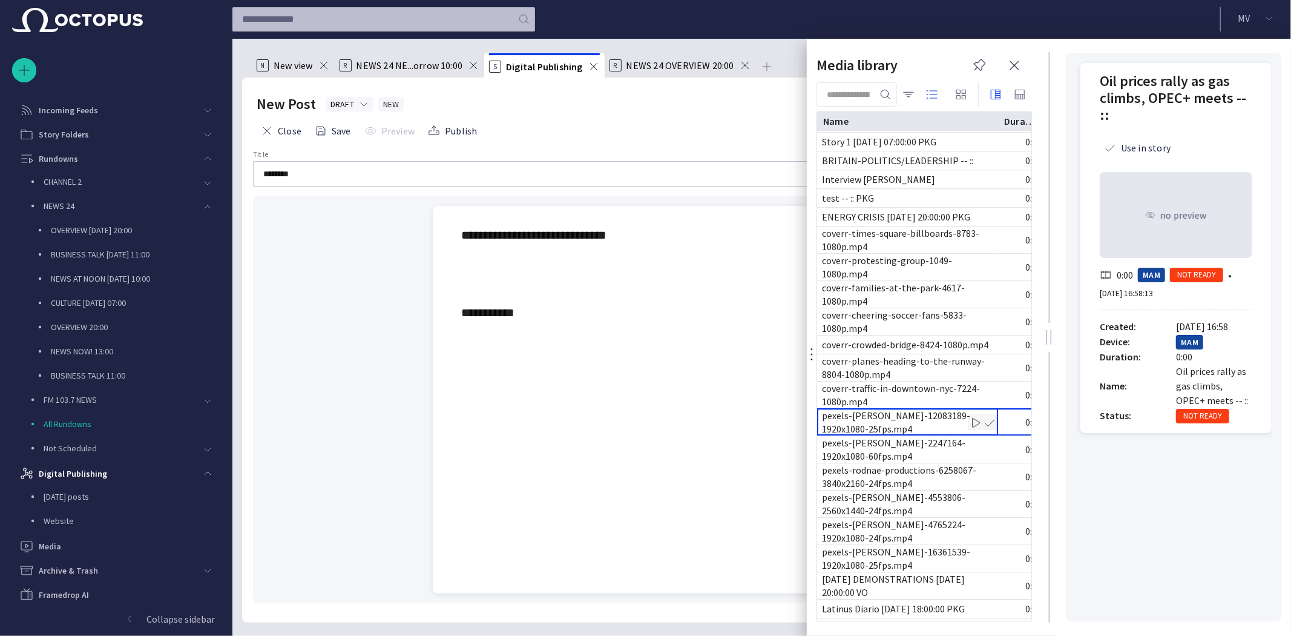
click at [887, 416] on div "pexels-[PERSON_NAME]-12083189-1920x1080-25fps.mp4" at bounding box center [907, 422] width 171 height 27
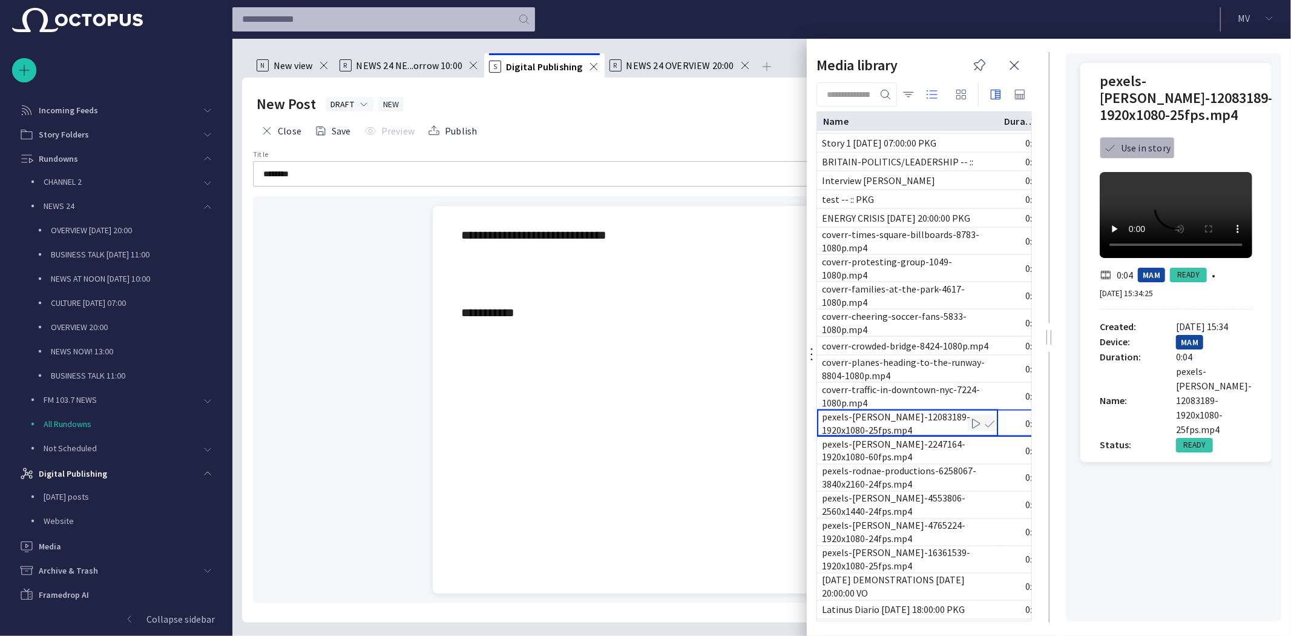
click at [1154, 143] on button "Use in story" at bounding box center [1137, 148] width 75 height 22
click at [1014, 58] on span "button" at bounding box center [1014, 65] width 15 height 15
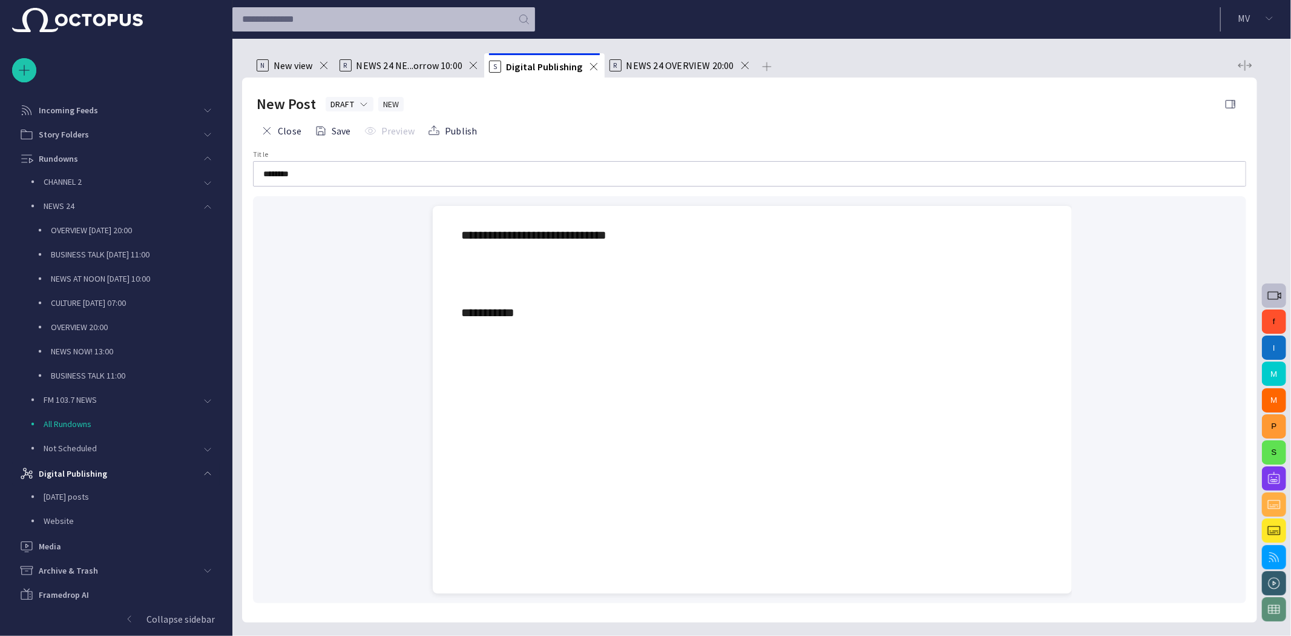
click at [585, 320] on div "**********" at bounding box center [752, 273] width 581 height 97
click at [273, 127] on button "Close" at bounding box center [281, 131] width 49 height 22
